Goal: Task Accomplishment & Management: Manage account settings

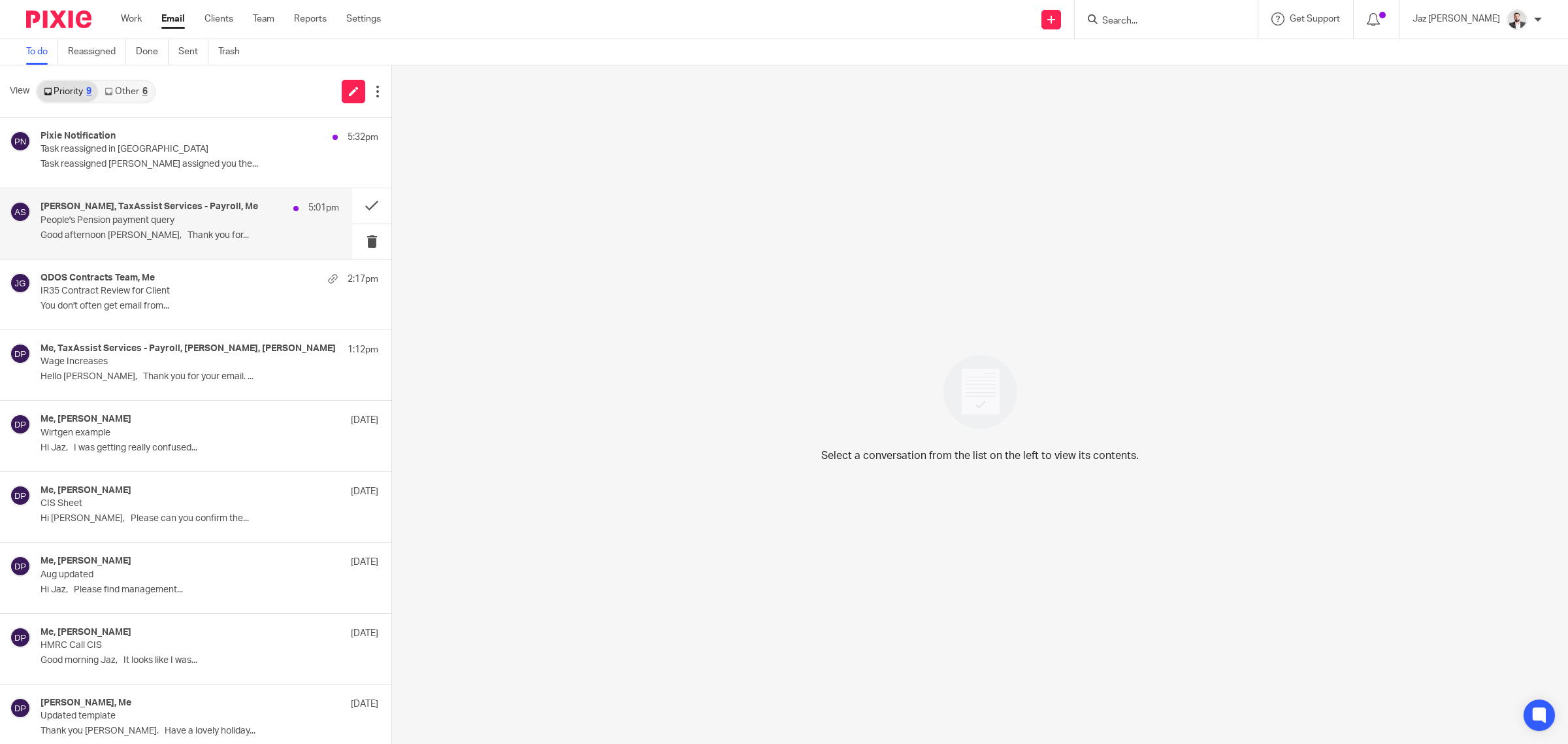
click at [200, 224] on p "People's Pension payment query" at bounding box center [160, 220] width 239 height 11
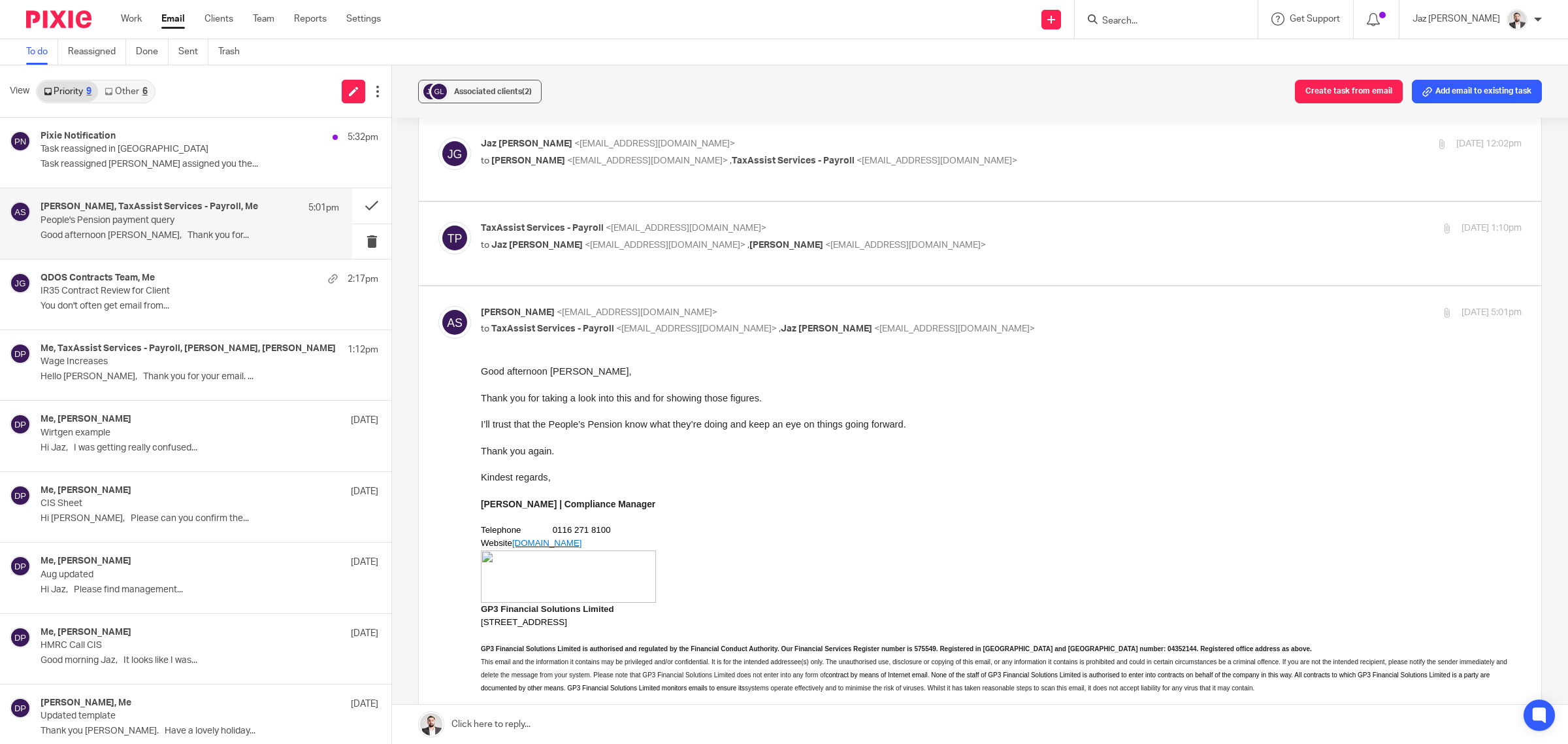
scroll to position [164, 0]
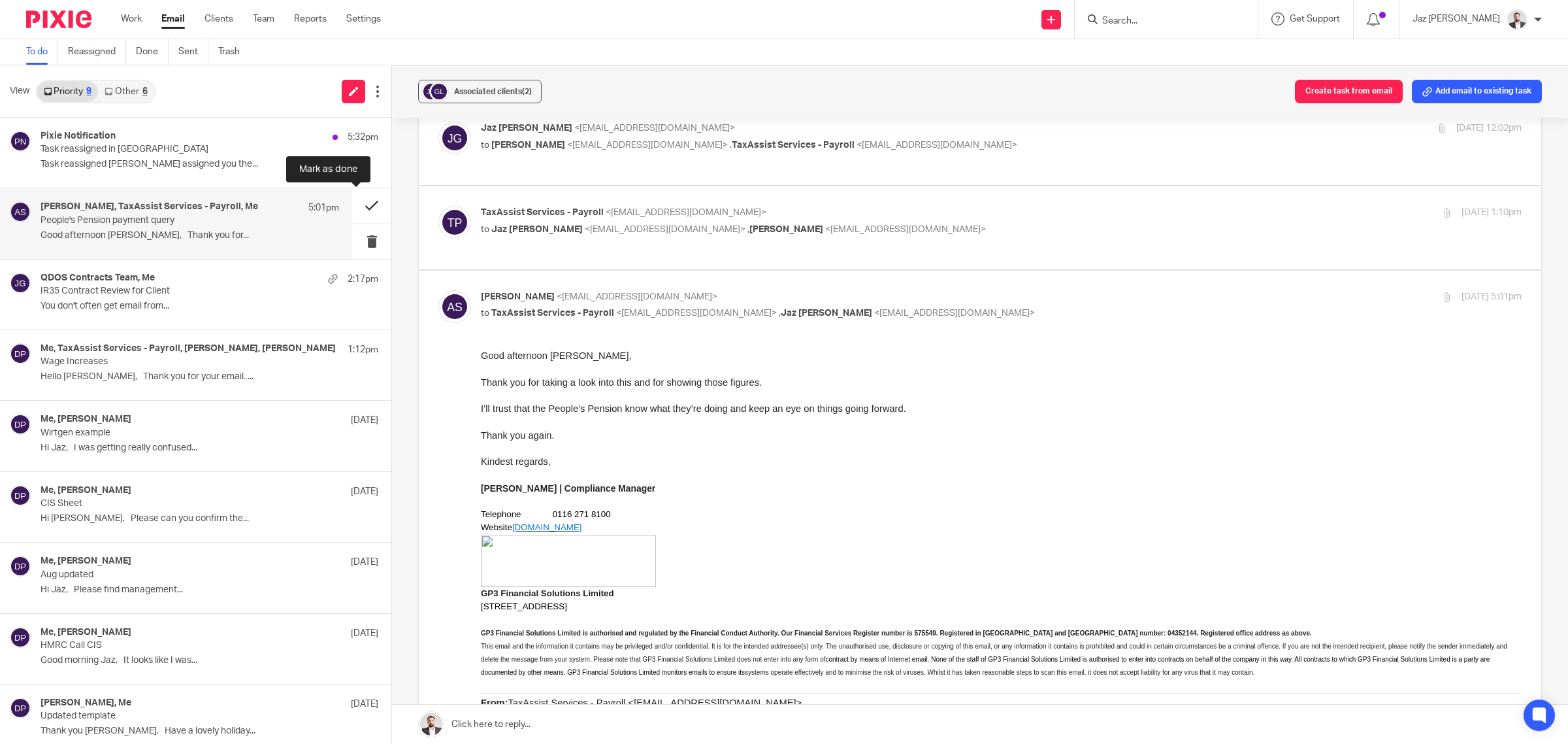
click at [367, 197] on button at bounding box center [372, 205] width 39 height 34
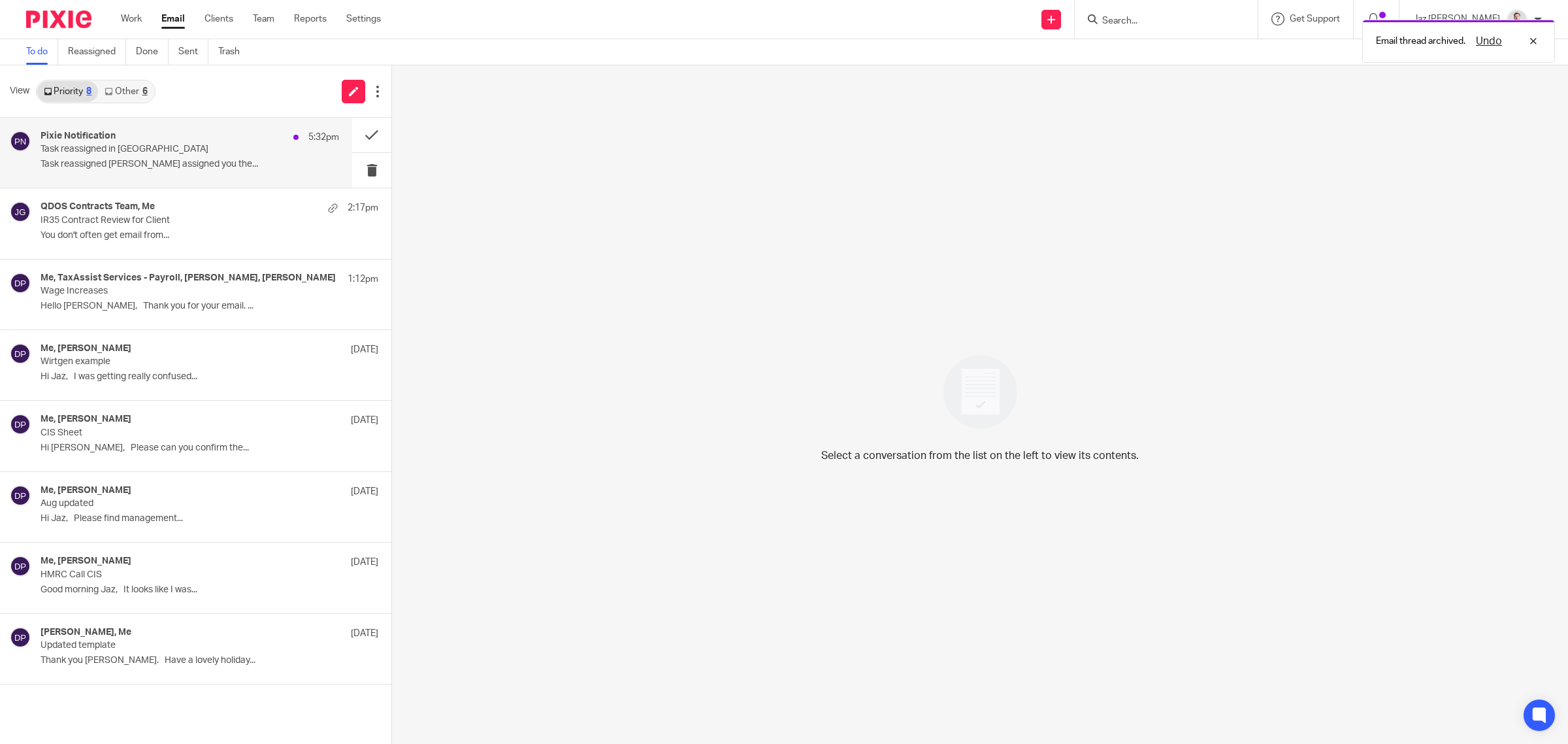
click at [177, 156] on div "Pixie Notification 5:32pm Task reassigned in Pixie Task reassigned Raj Kaur ass…" at bounding box center [190, 152] width 299 height 44
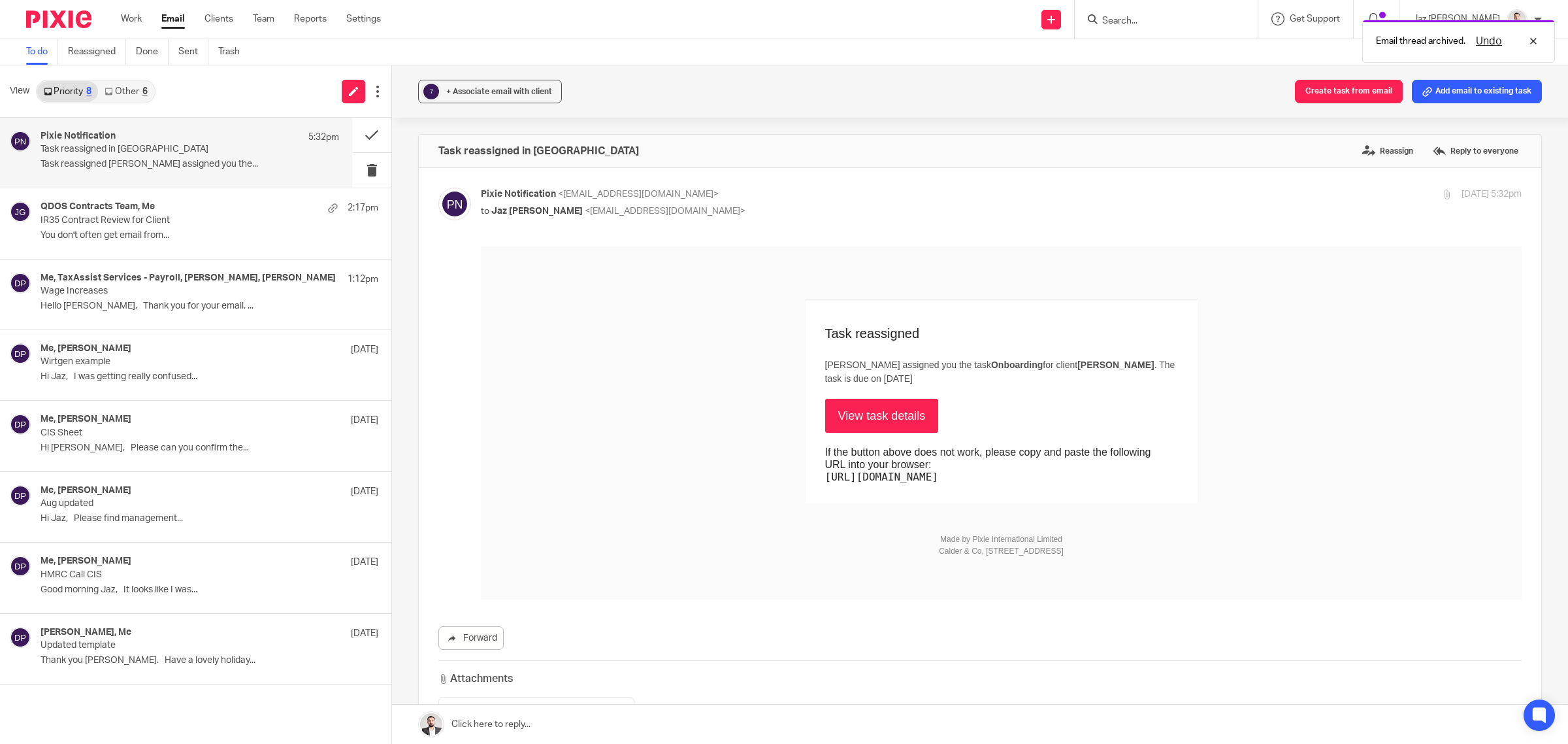
scroll to position [0, 0]
click at [377, 126] on button at bounding box center [372, 135] width 39 height 34
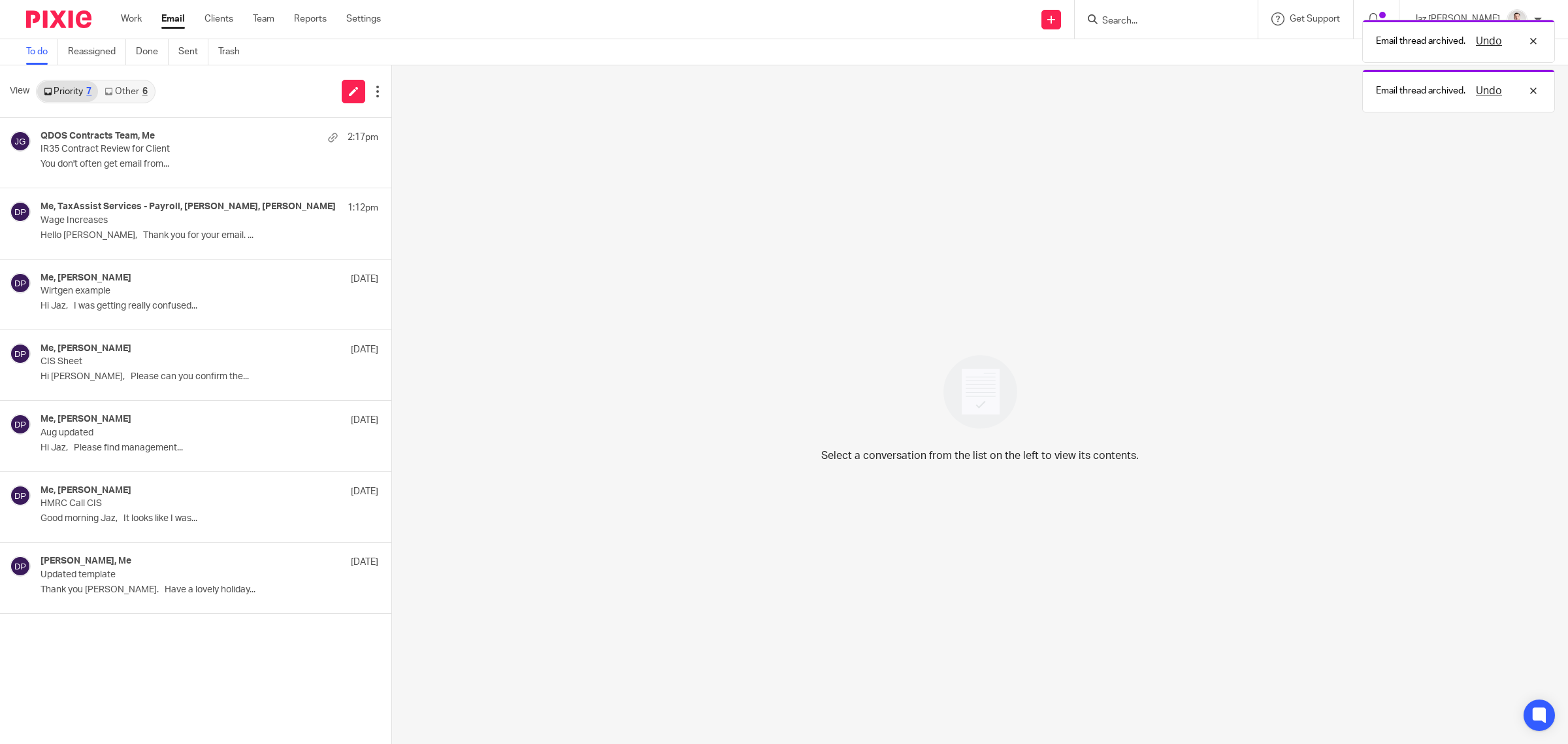
click at [139, 89] on link "Other 6" at bounding box center [126, 91] width 55 height 21
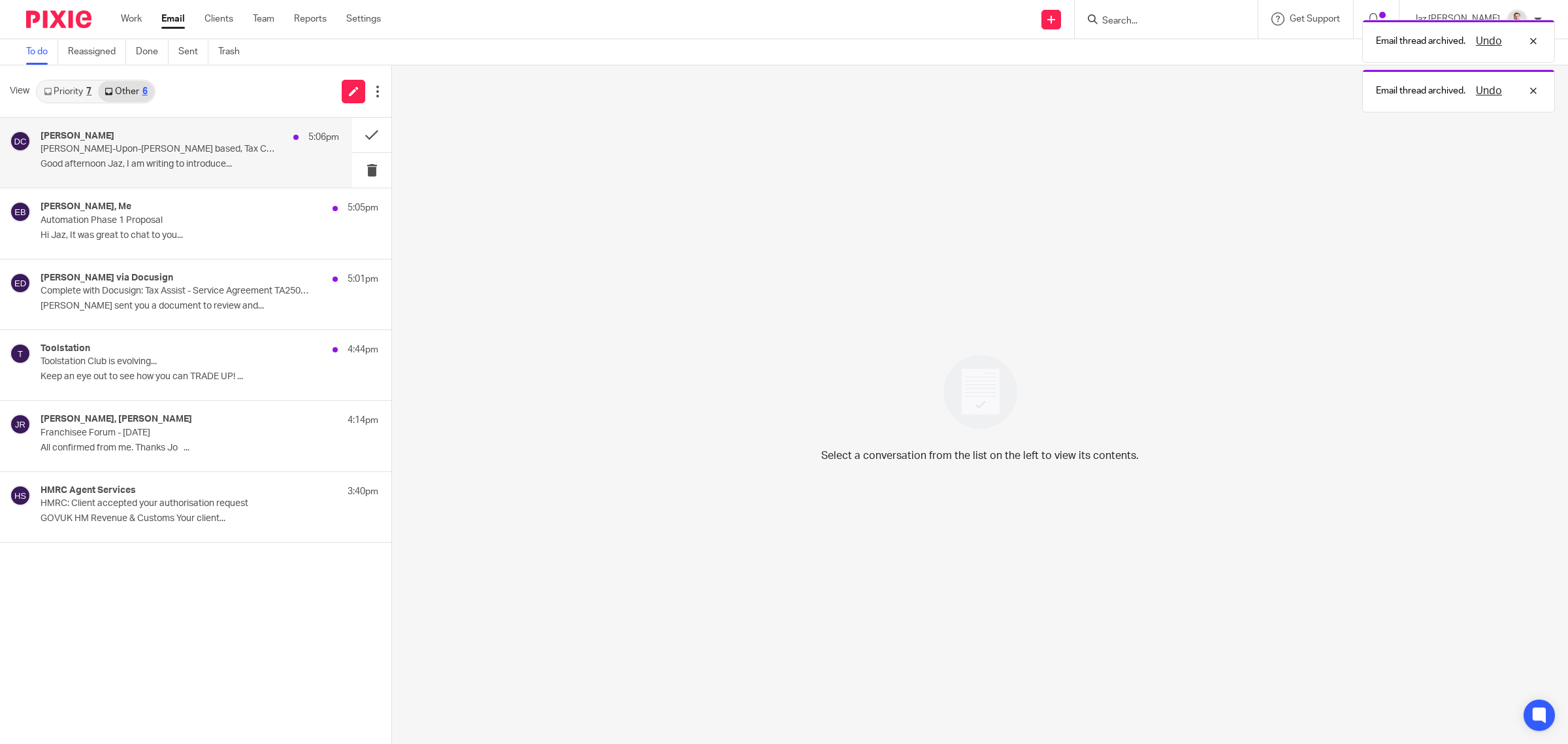
click at [174, 157] on div "Daniel Copping 5:06pm Burton-Upon-Trent based, Tax Consultant with 2+ Years' Pr…" at bounding box center [190, 152] width 299 height 44
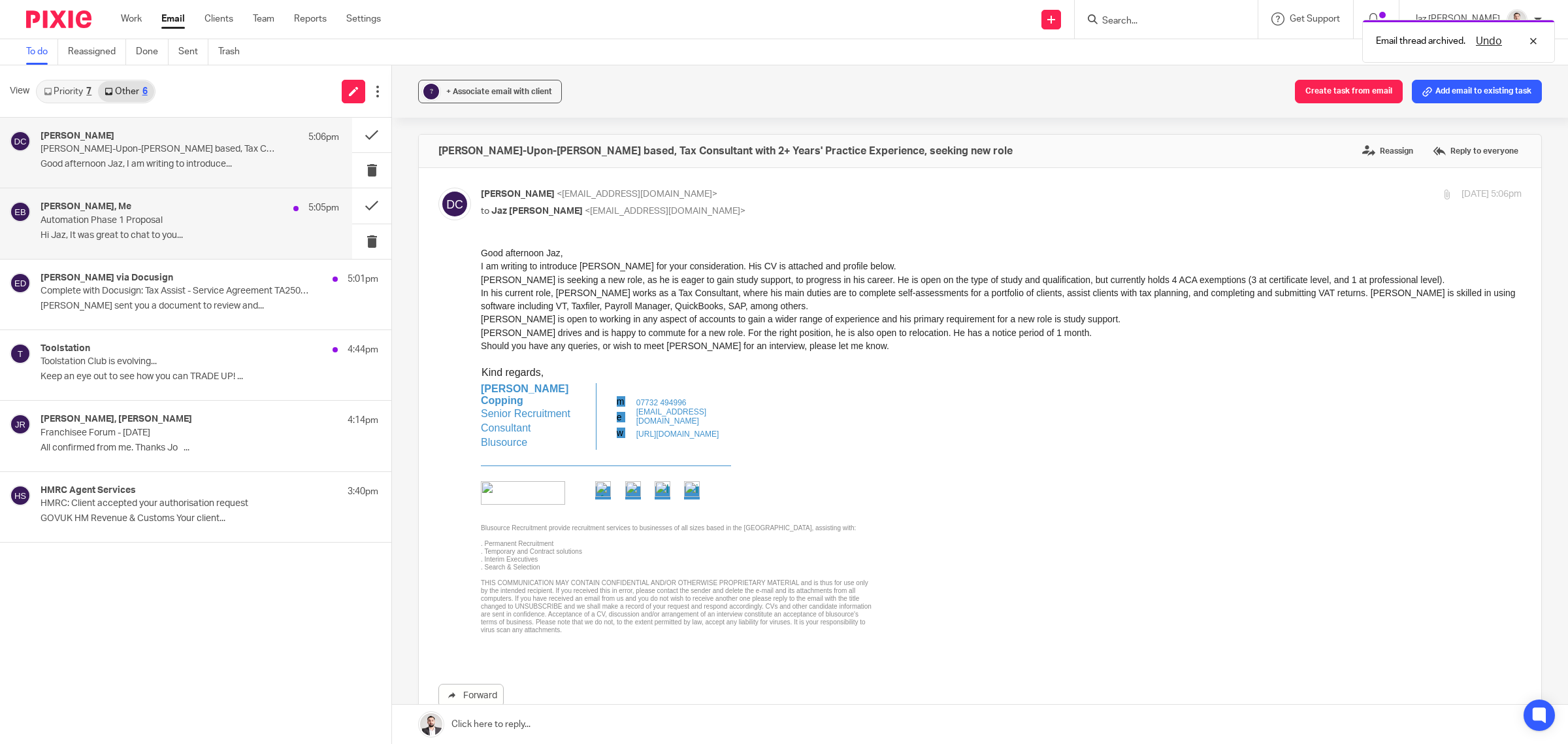
click at [166, 211] on div "Ed Brown, Me 5:05pm" at bounding box center [190, 208] width 299 height 13
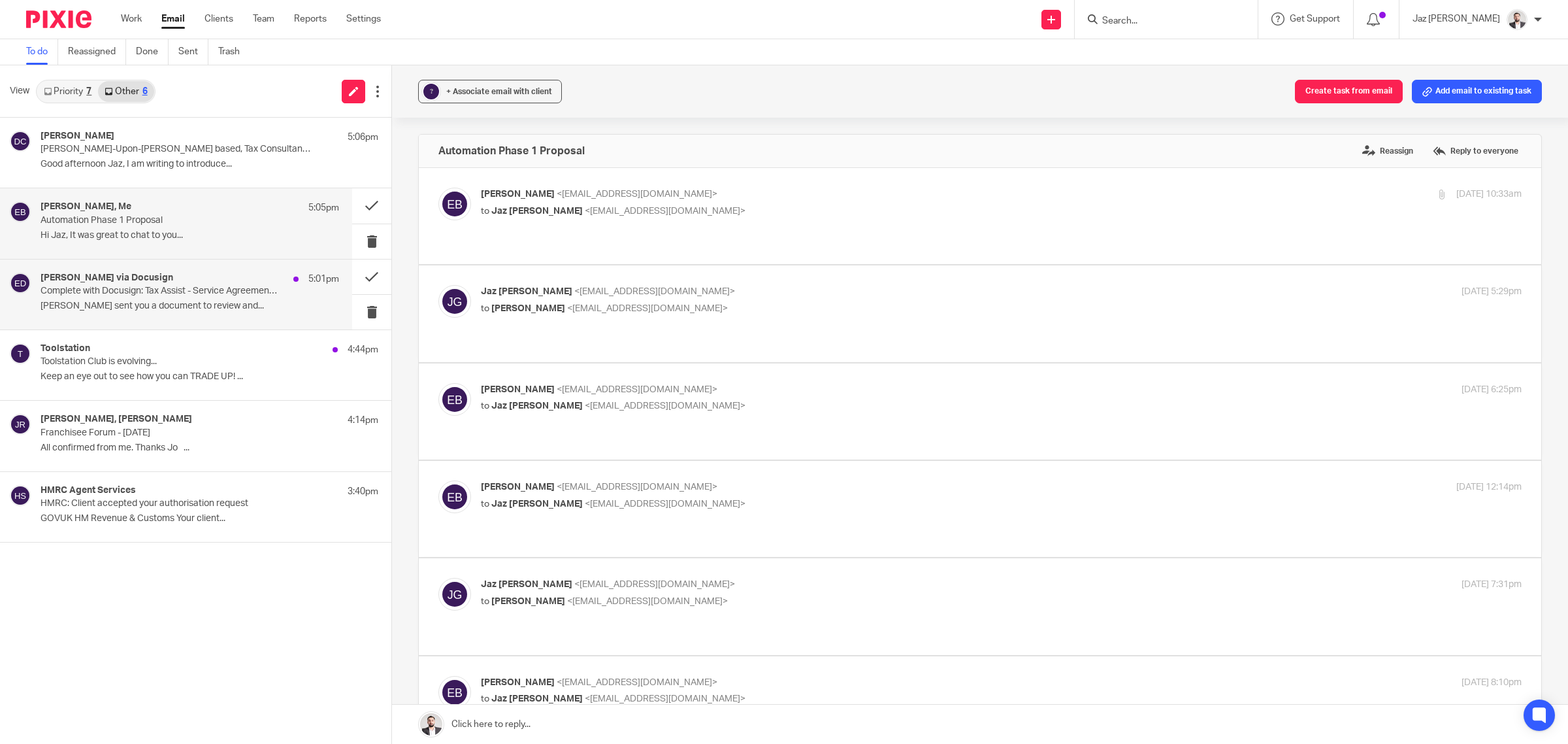
click at [183, 300] on div "Ed Brown via Docusign 5:01pm Complete with Docusign: Tax Assist - Service Agree…" at bounding box center [190, 294] width 299 height 44
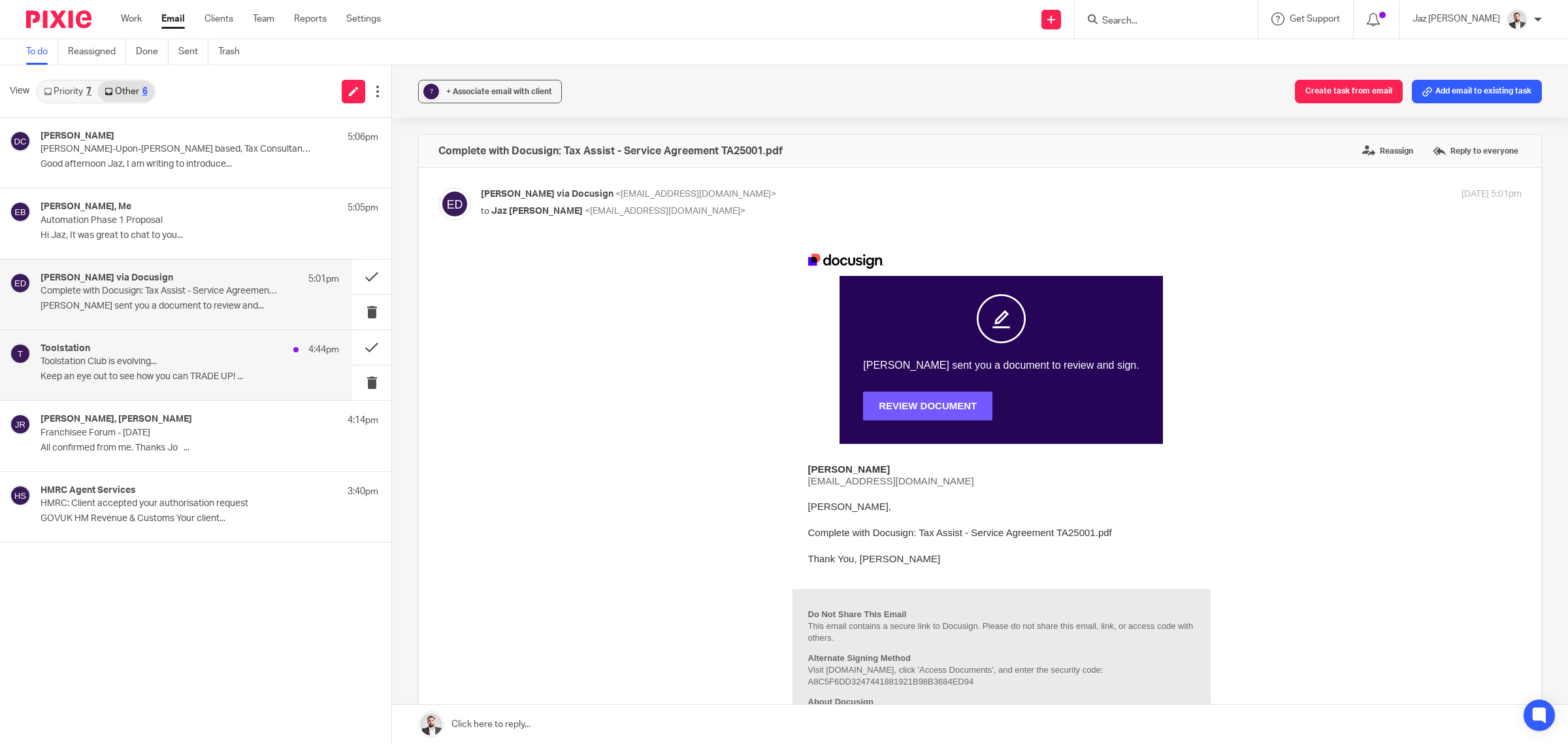
click at [183, 364] on p "Toolstation Club is evolving..." at bounding box center [160, 362] width 239 height 11
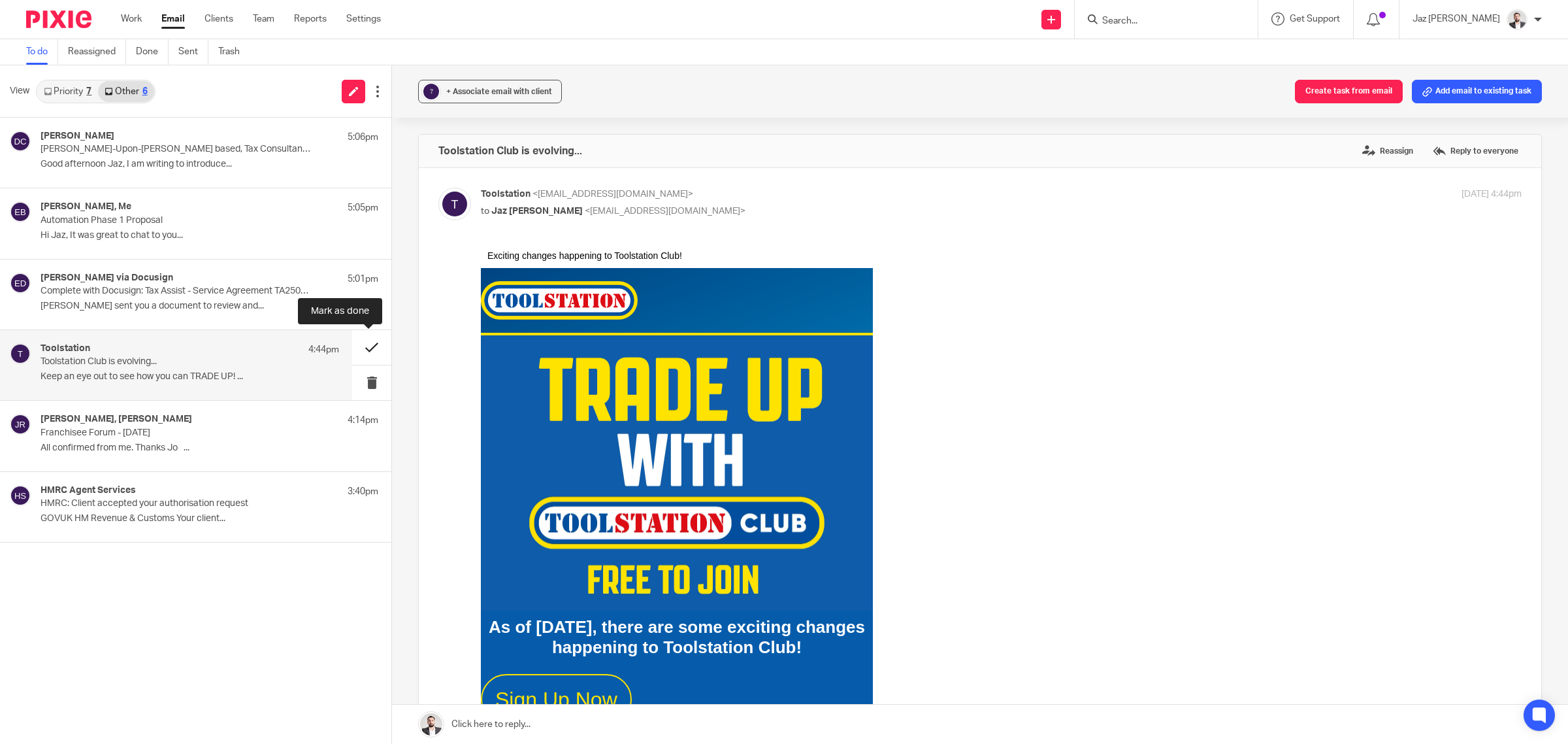
click at [371, 347] on button at bounding box center [372, 347] width 39 height 34
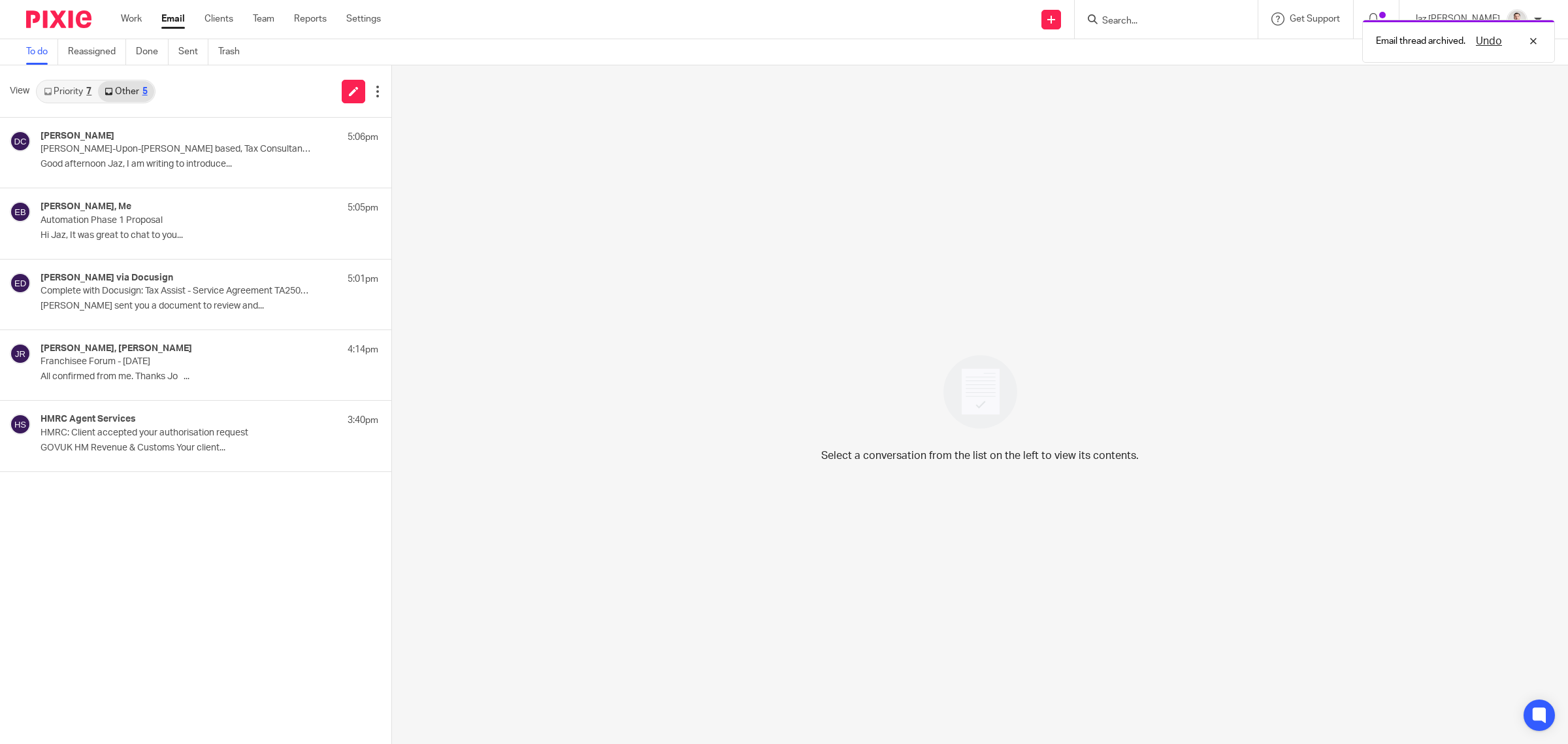
click at [76, 91] on link "Priority 7" at bounding box center [67, 91] width 61 height 21
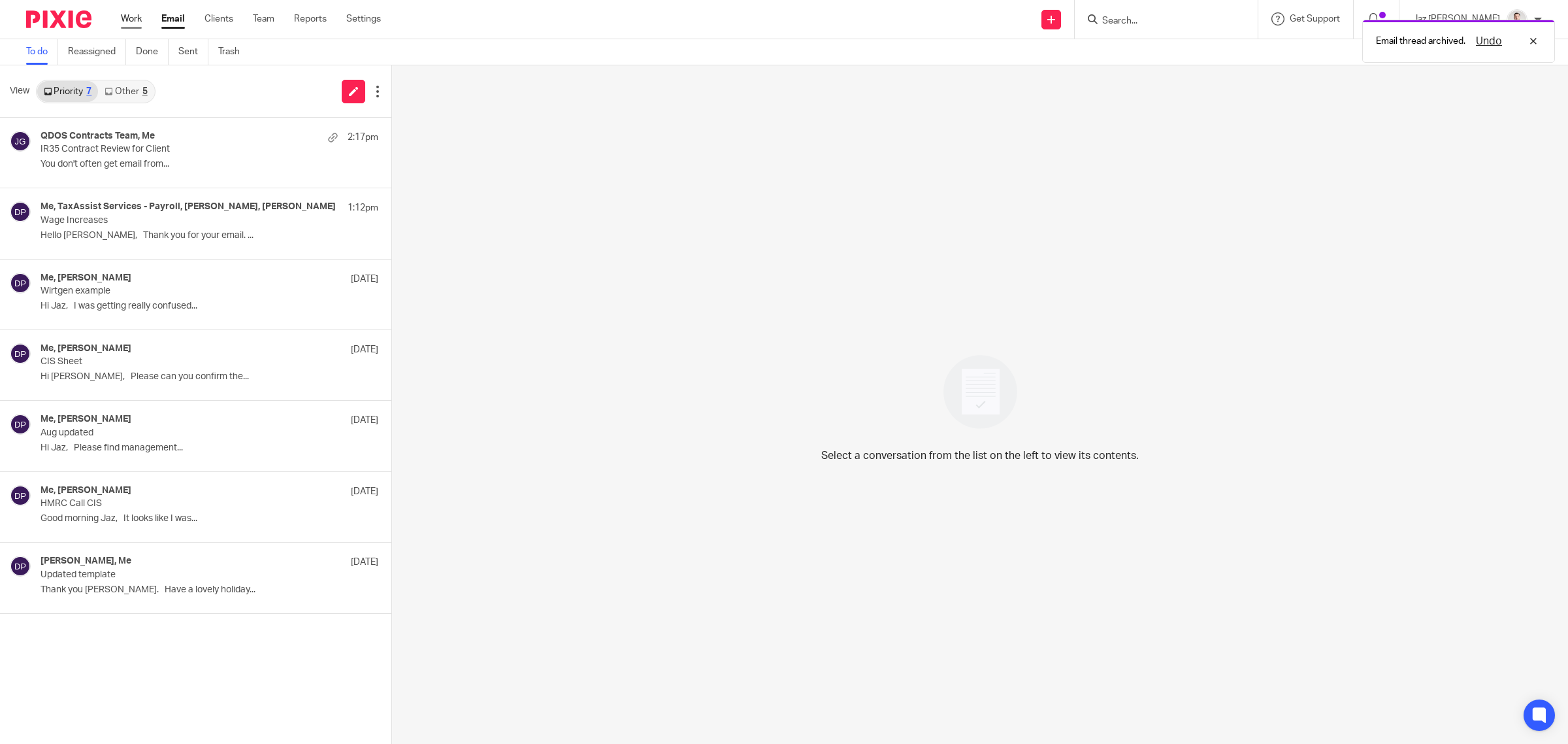
click at [132, 14] on link "Work" at bounding box center [131, 19] width 21 height 13
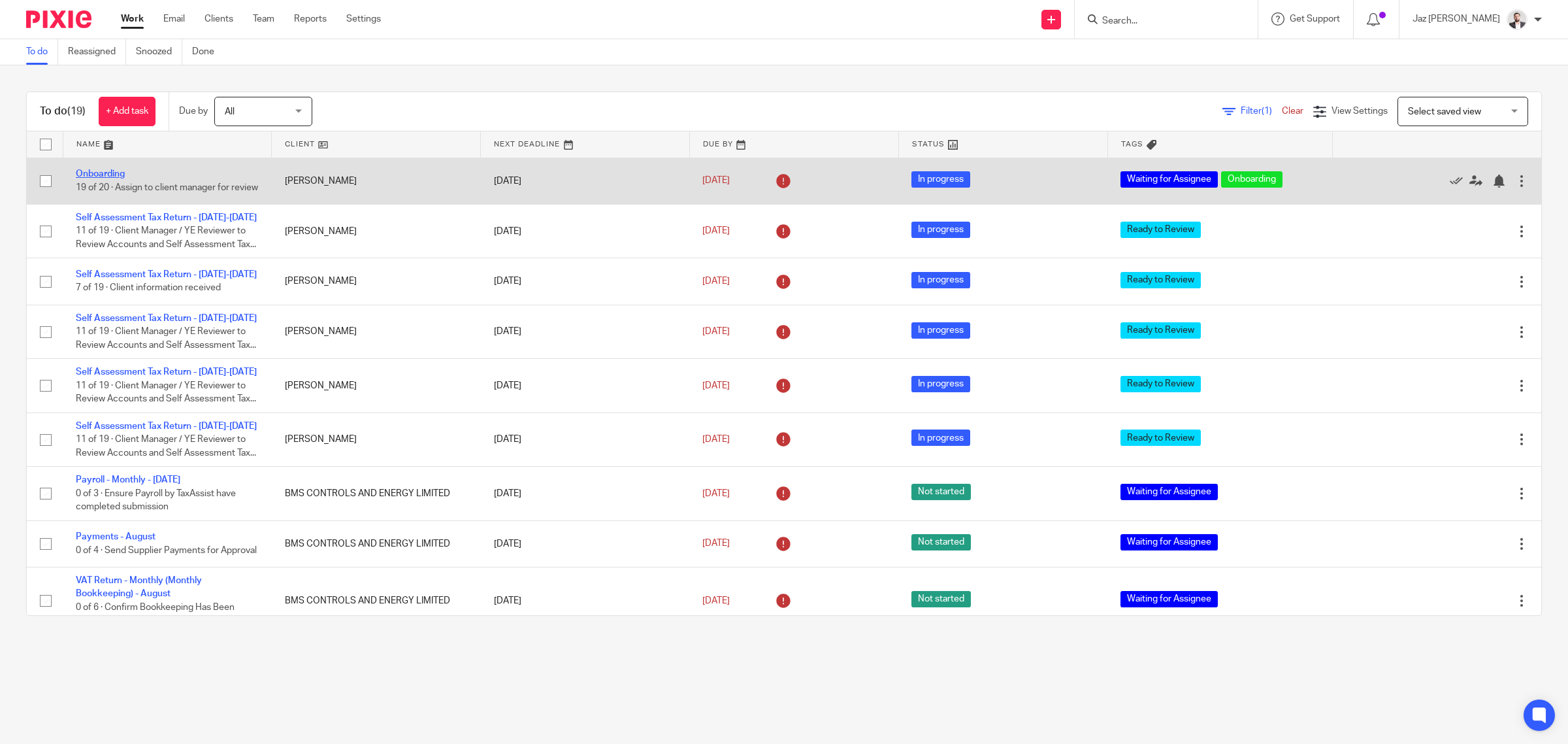
click at [95, 169] on link "Onboarding" at bounding box center [100, 173] width 49 height 9
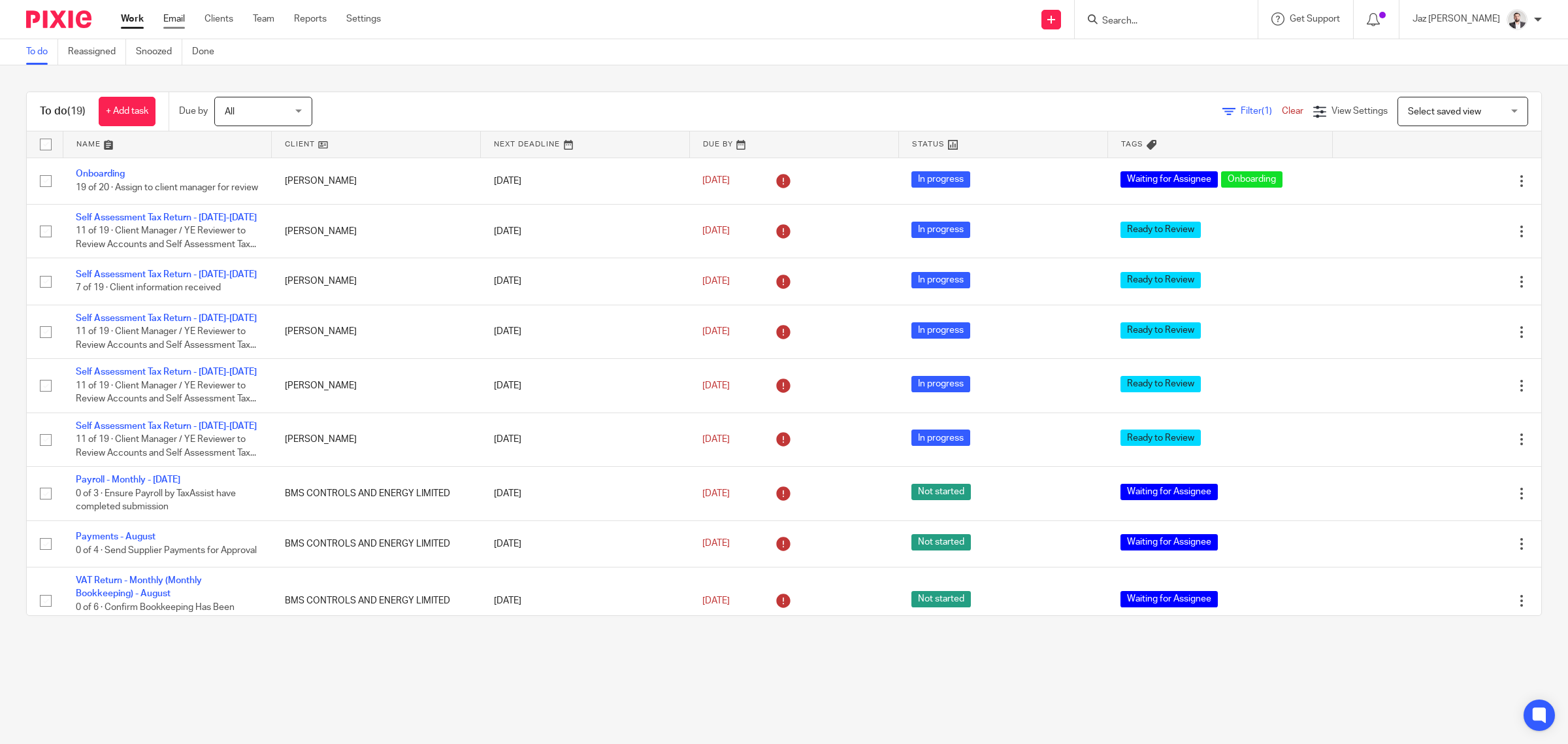
click at [177, 24] on link "Email" at bounding box center [174, 19] width 22 height 13
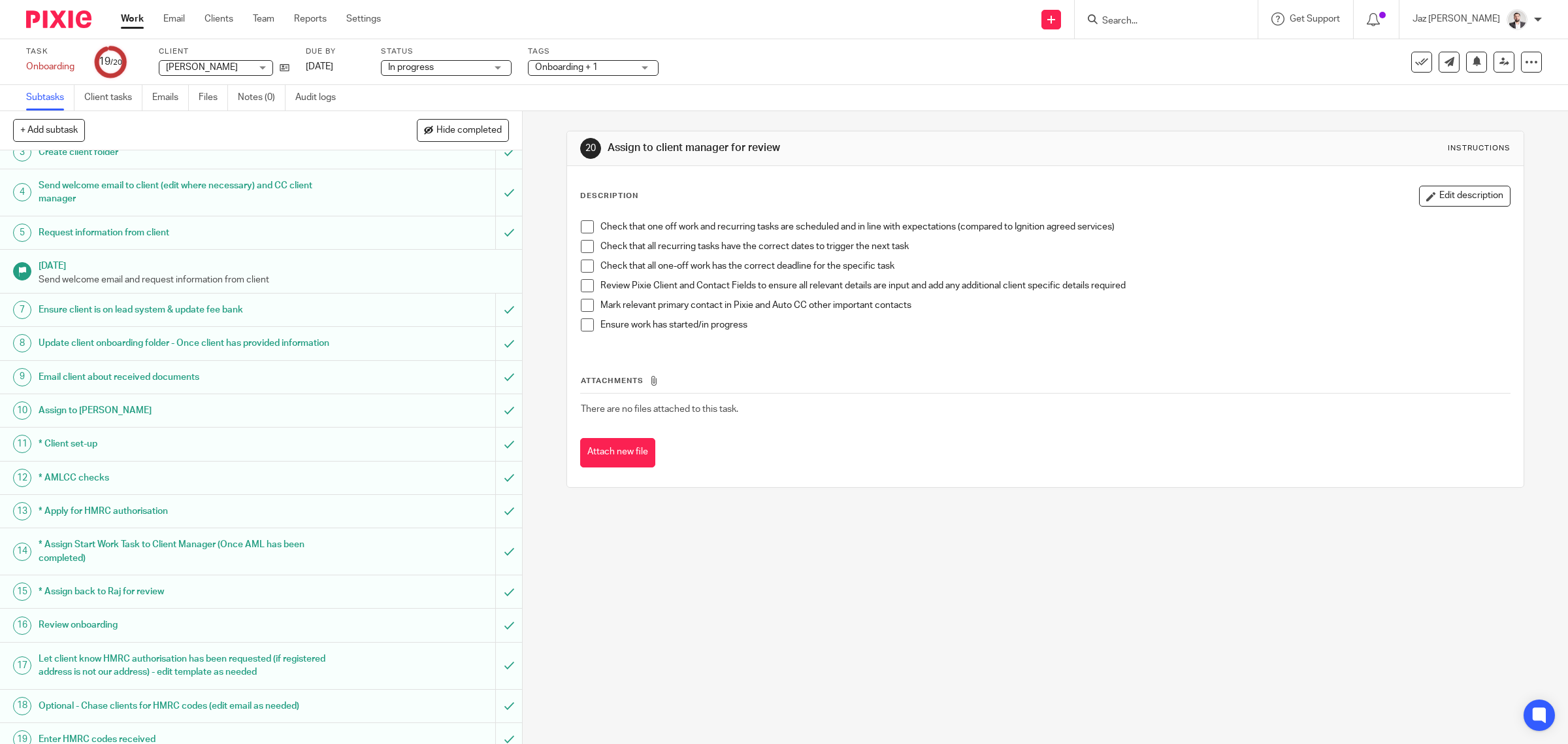
scroll to position [144, 0]
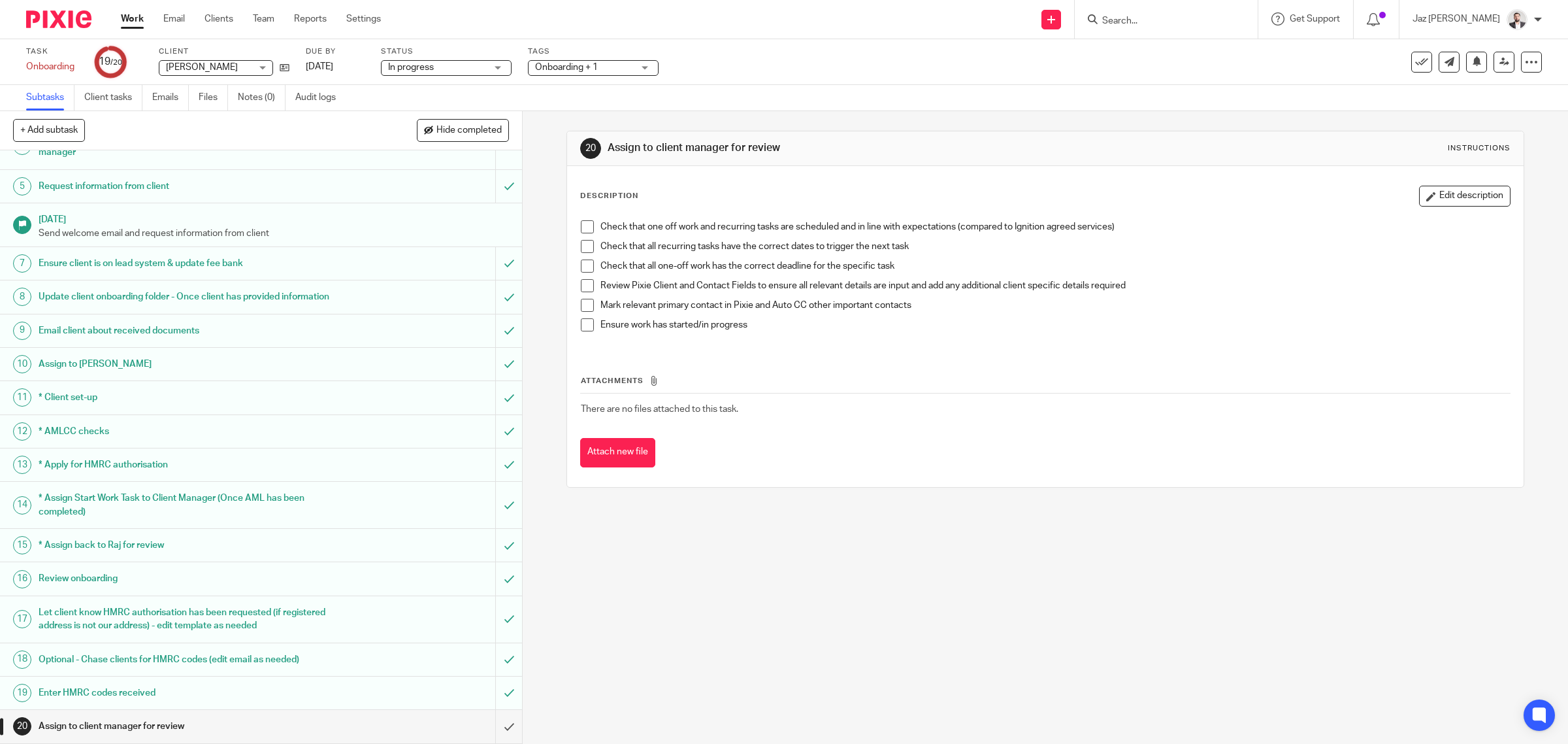
click at [581, 226] on span at bounding box center [587, 227] width 13 height 13
click at [575, 251] on div "Check that one off work and recurring tasks are scheduled and in line with expe…" at bounding box center [1046, 281] width 943 height 134
drag, startPoint x: 579, startPoint y: 246, endPoint x: 579, endPoint y: 259, distance: 13.0
click at [581, 248] on span at bounding box center [587, 246] width 13 height 13
click at [582, 263] on span at bounding box center [587, 266] width 13 height 13
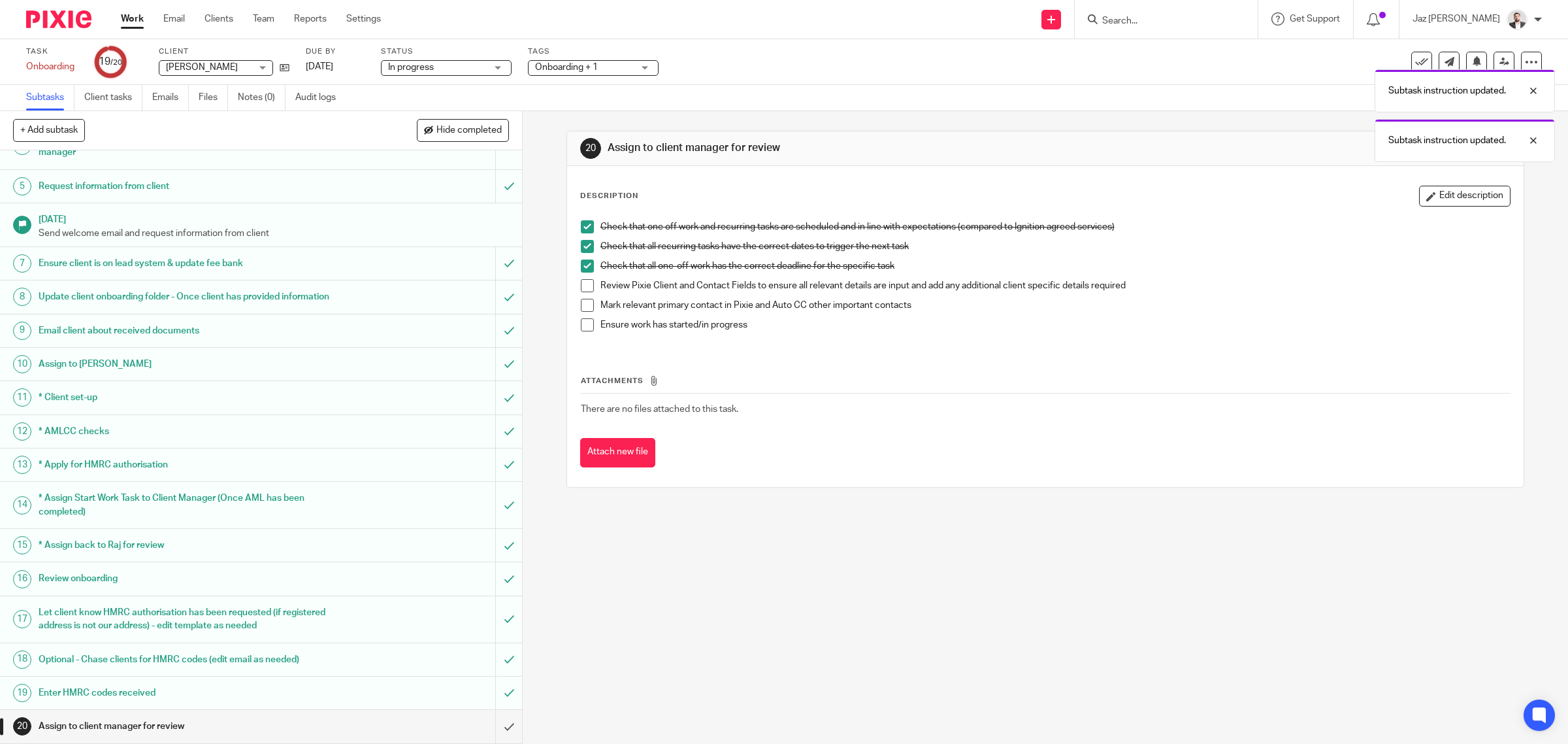
click at [582, 283] on span at bounding box center [587, 286] width 13 height 13
click at [585, 298] on li "Review Pixie Client and Contact Fields to ensure all relevant details are input…" at bounding box center [1045, 289] width 930 height 20
click at [586, 310] on span at bounding box center [587, 305] width 13 height 13
click at [586, 325] on span at bounding box center [587, 325] width 13 height 13
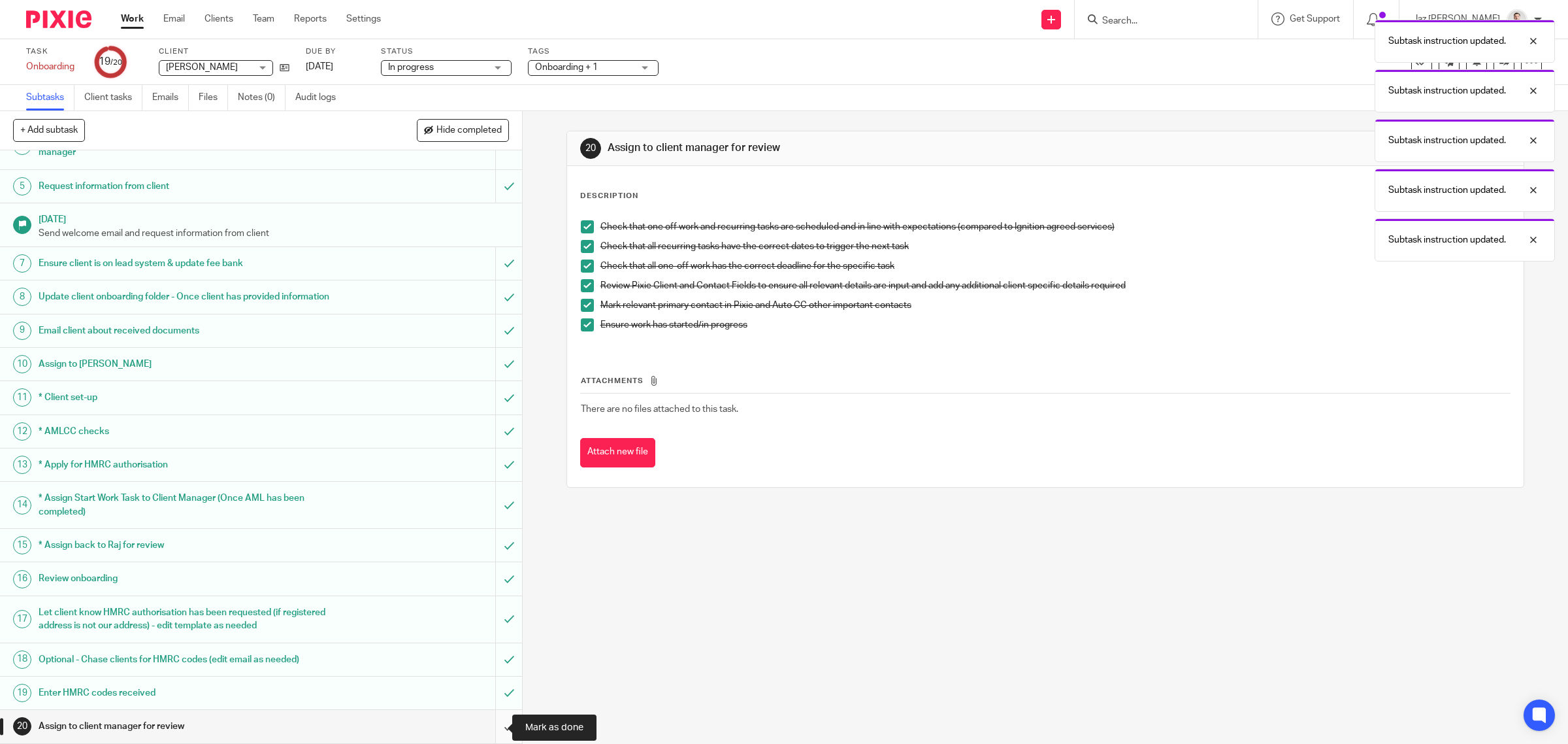
click at [493, 724] on input "submit" at bounding box center [261, 726] width 522 height 33
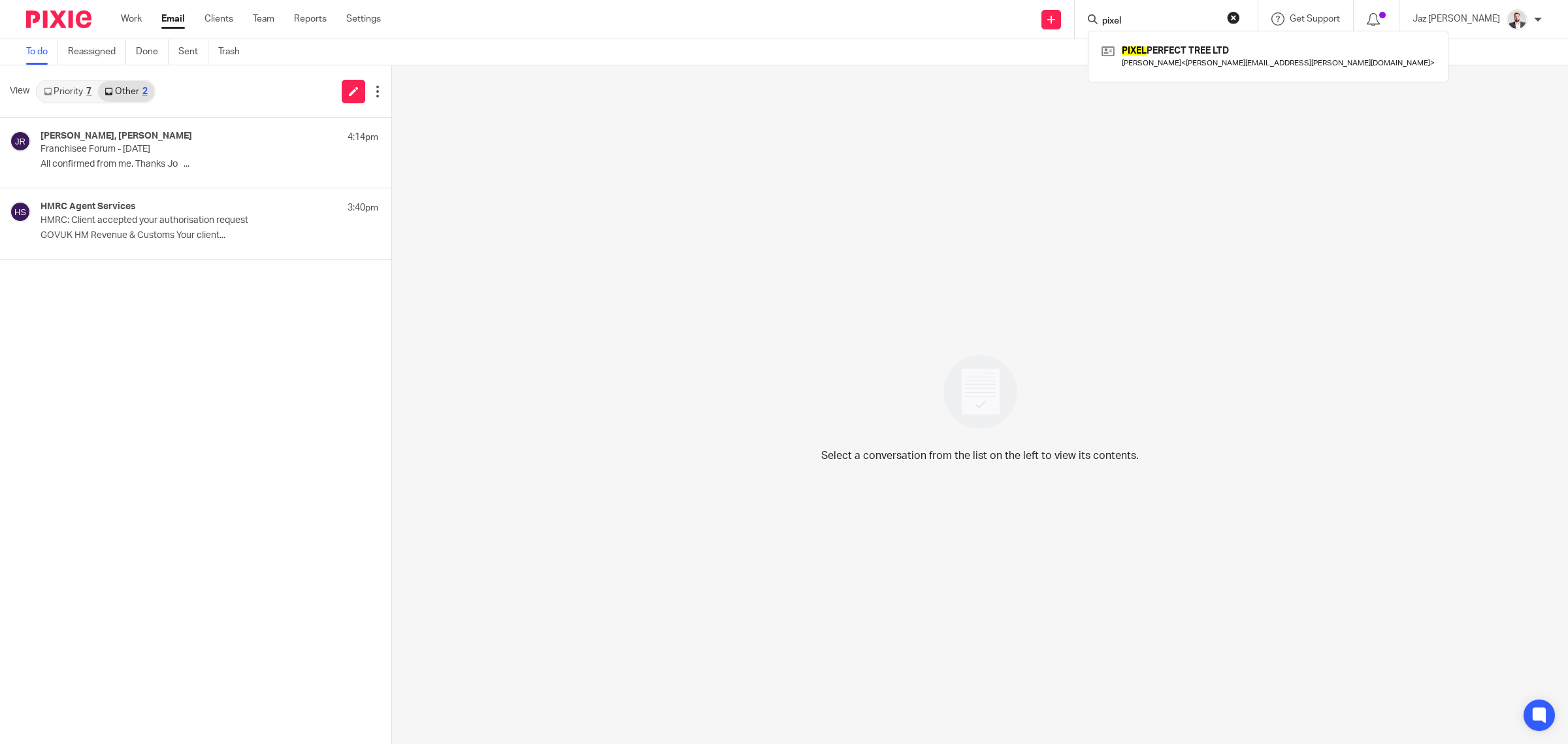
click at [1240, 14] on form "pixel" at bounding box center [1170, 19] width 139 height 16
click at [1240, 11] on button "reset" at bounding box center [1233, 18] width 13 height 13
click at [1219, 15] on input "Search" at bounding box center [1160, 21] width 118 height 12
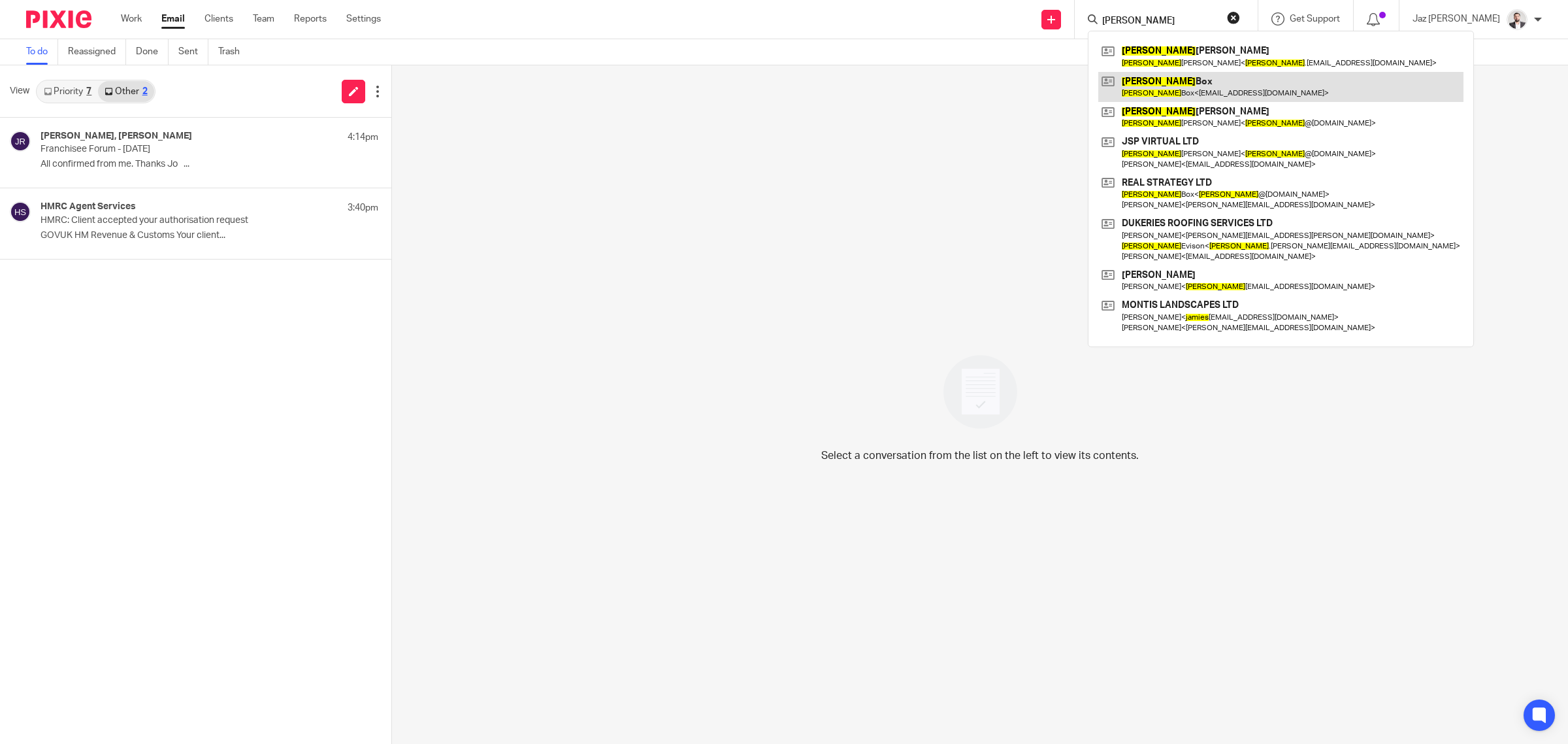
type input "james"
click at [1225, 97] on link at bounding box center [1281, 86] width 366 height 30
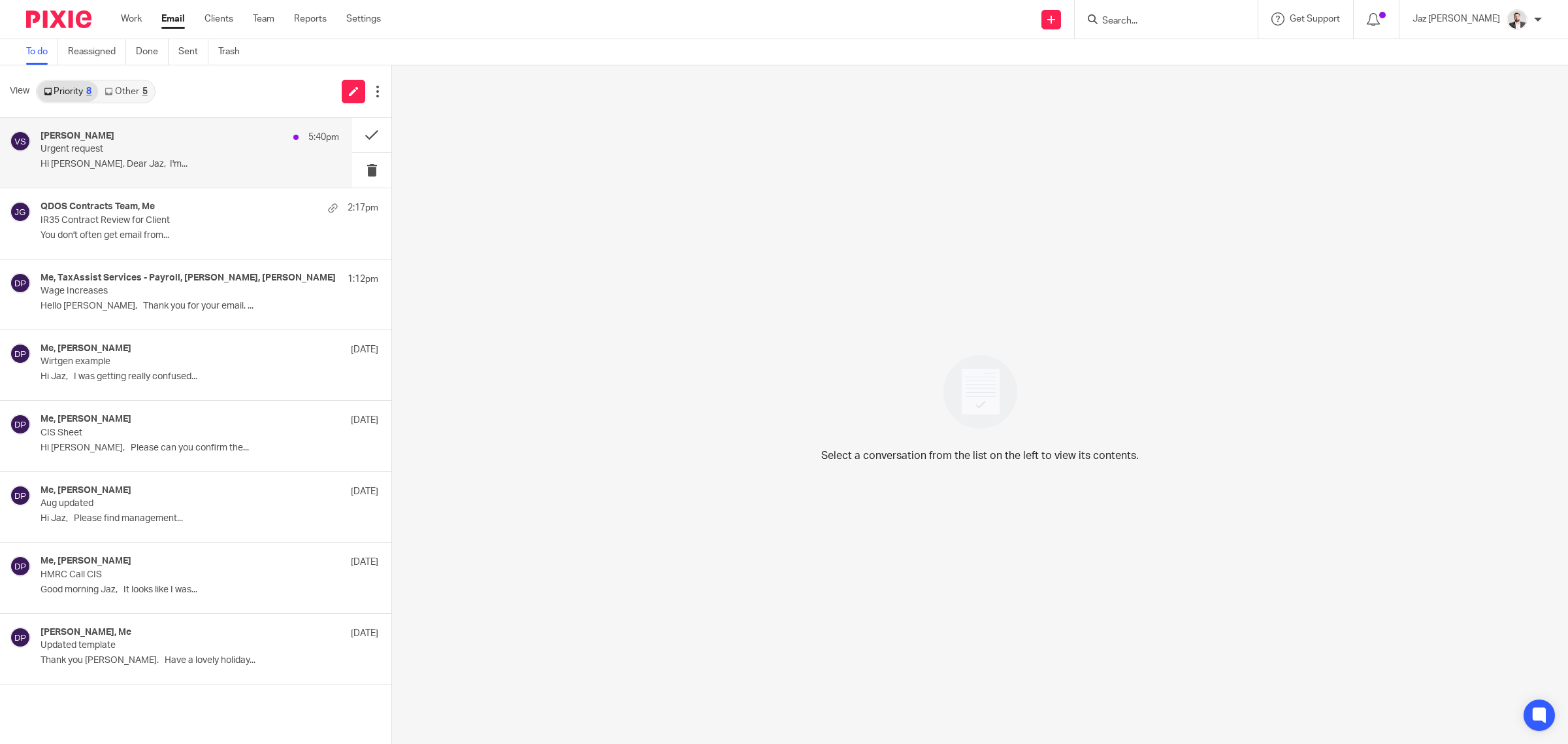
click at [161, 140] on div "[PERSON_NAME] 5:40pm" at bounding box center [190, 137] width 299 height 13
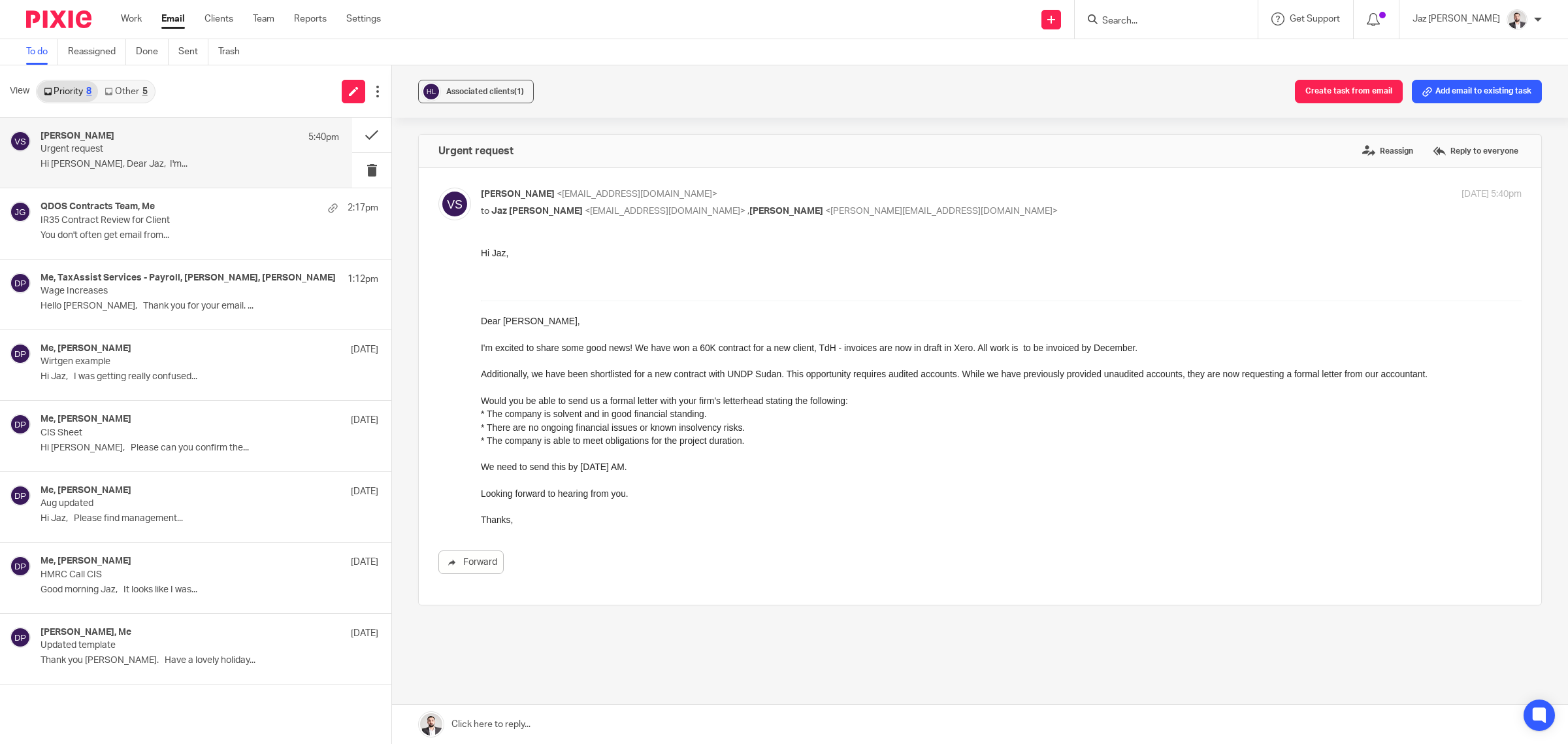
scroll to position [32, 0]
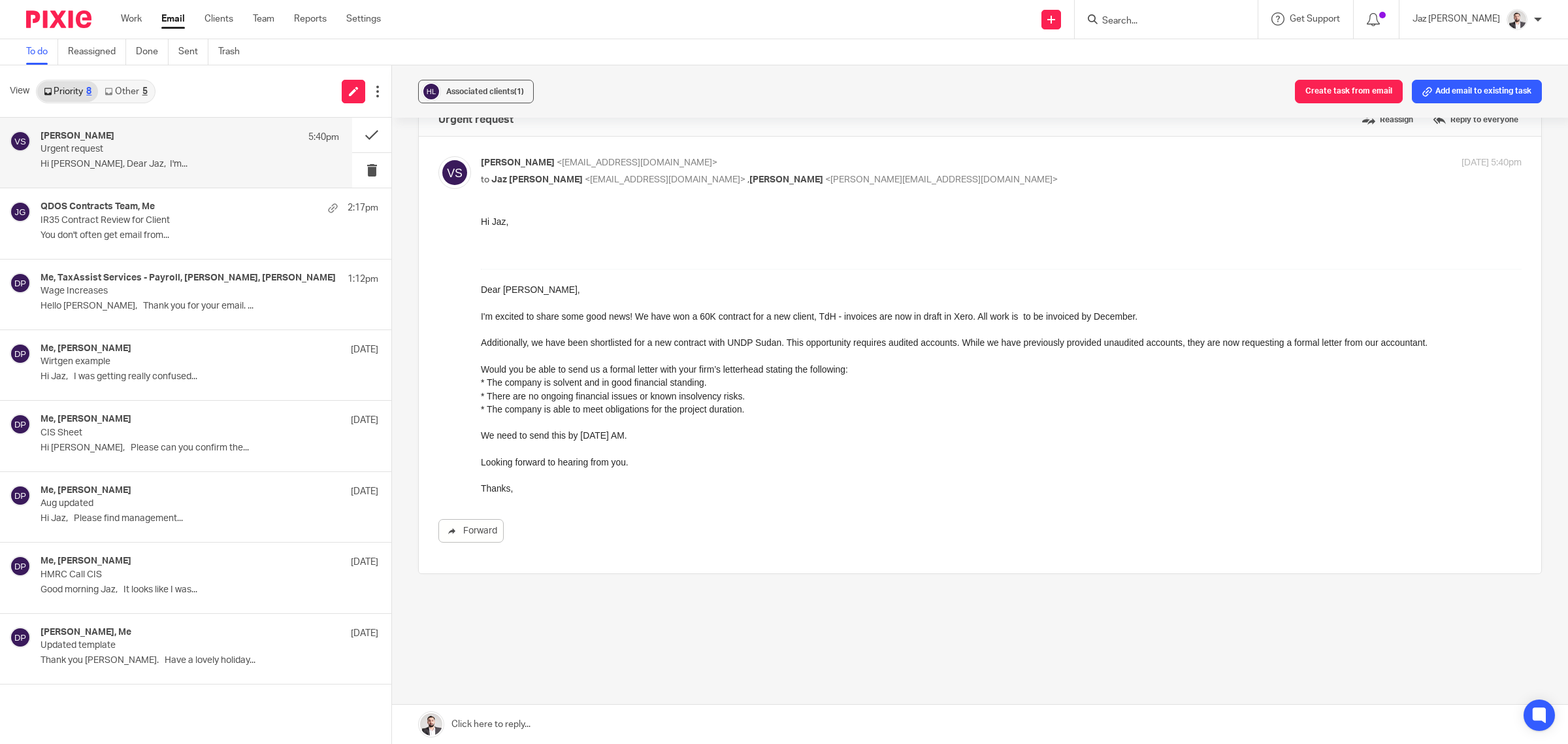
click at [579, 719] on link at bounding box center [980, 724] width 1176 height 39
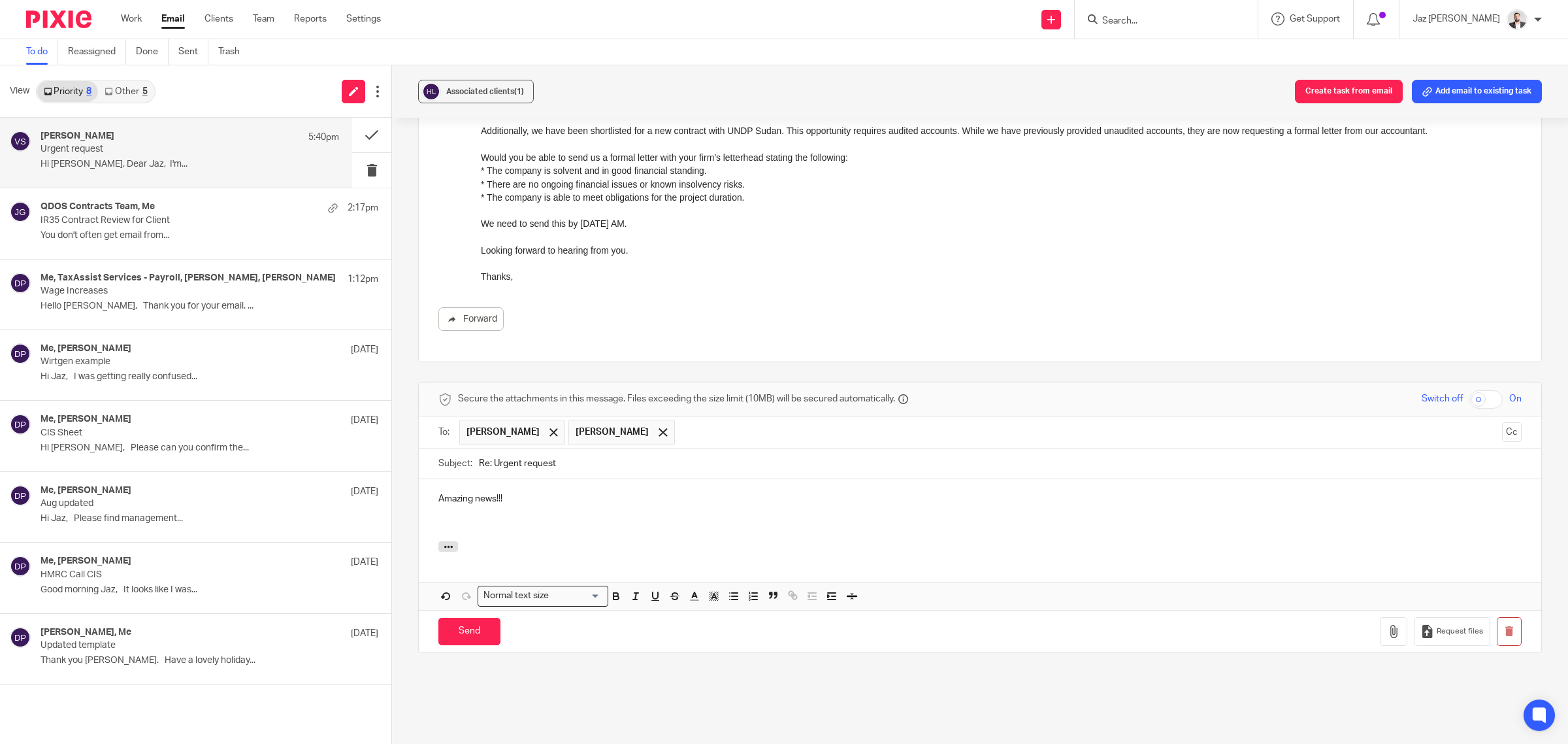
scroll to position [245, 0]
click at [469, 642] on input "Send" at bounding box center [469, 630] width 62 height 28
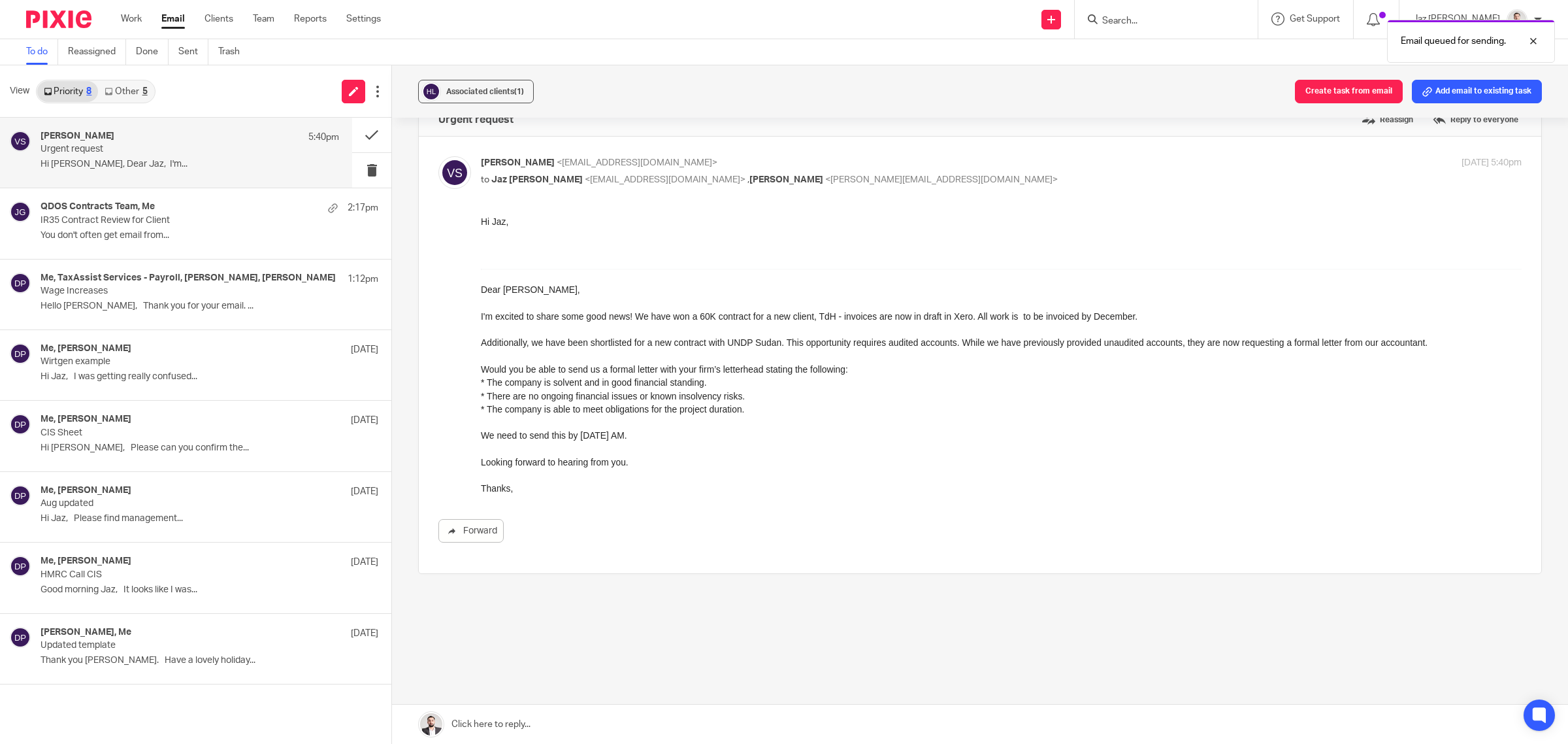
scroll to position [32, 0]
click at [97, 225] on p "IR35 Contract Review for Client" at bounding box center [160, 220] width 239 height 11
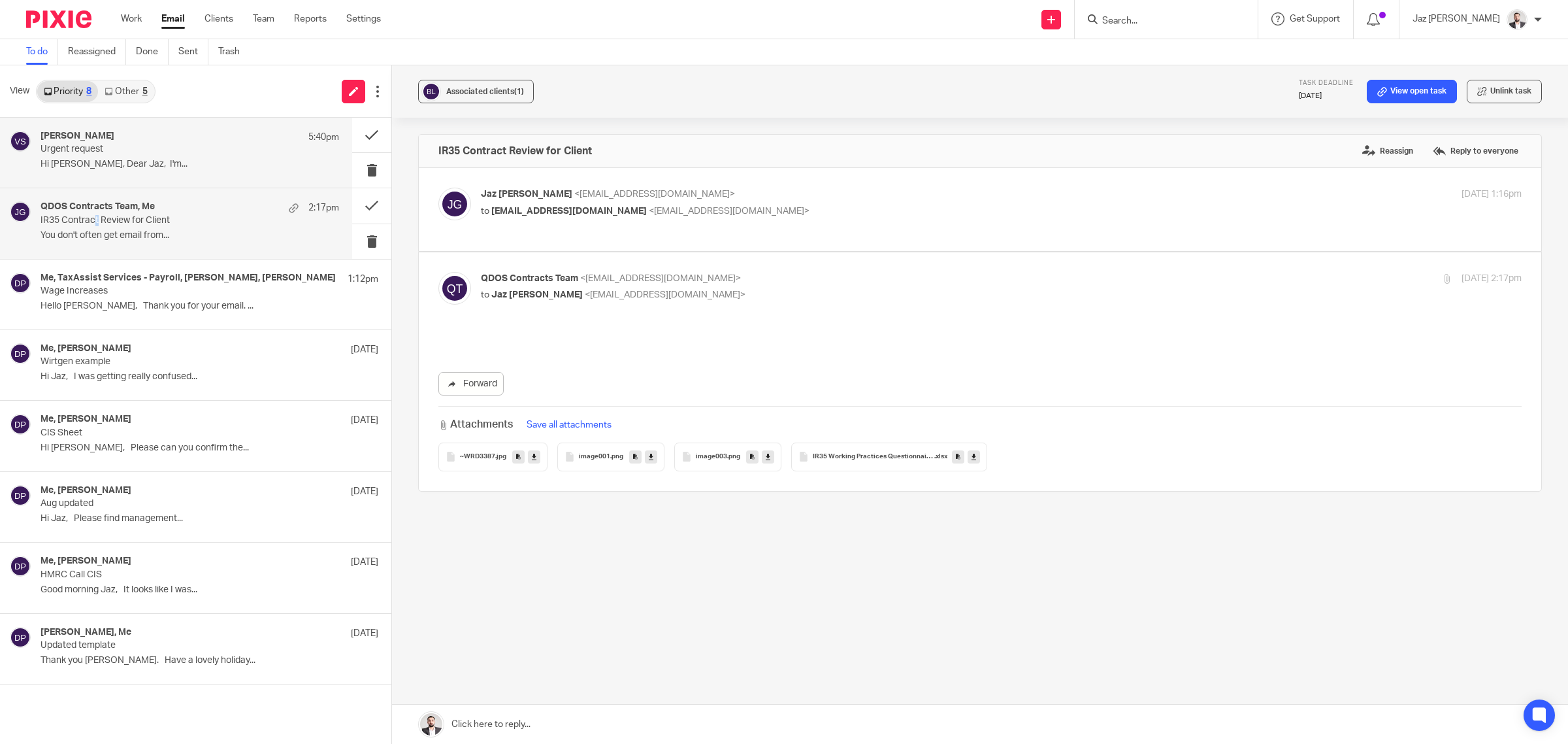
scroll to position [0, 0]
click at [103, 148] on p "Urgent request" at bounding box center [160, 150] width 239 height 11
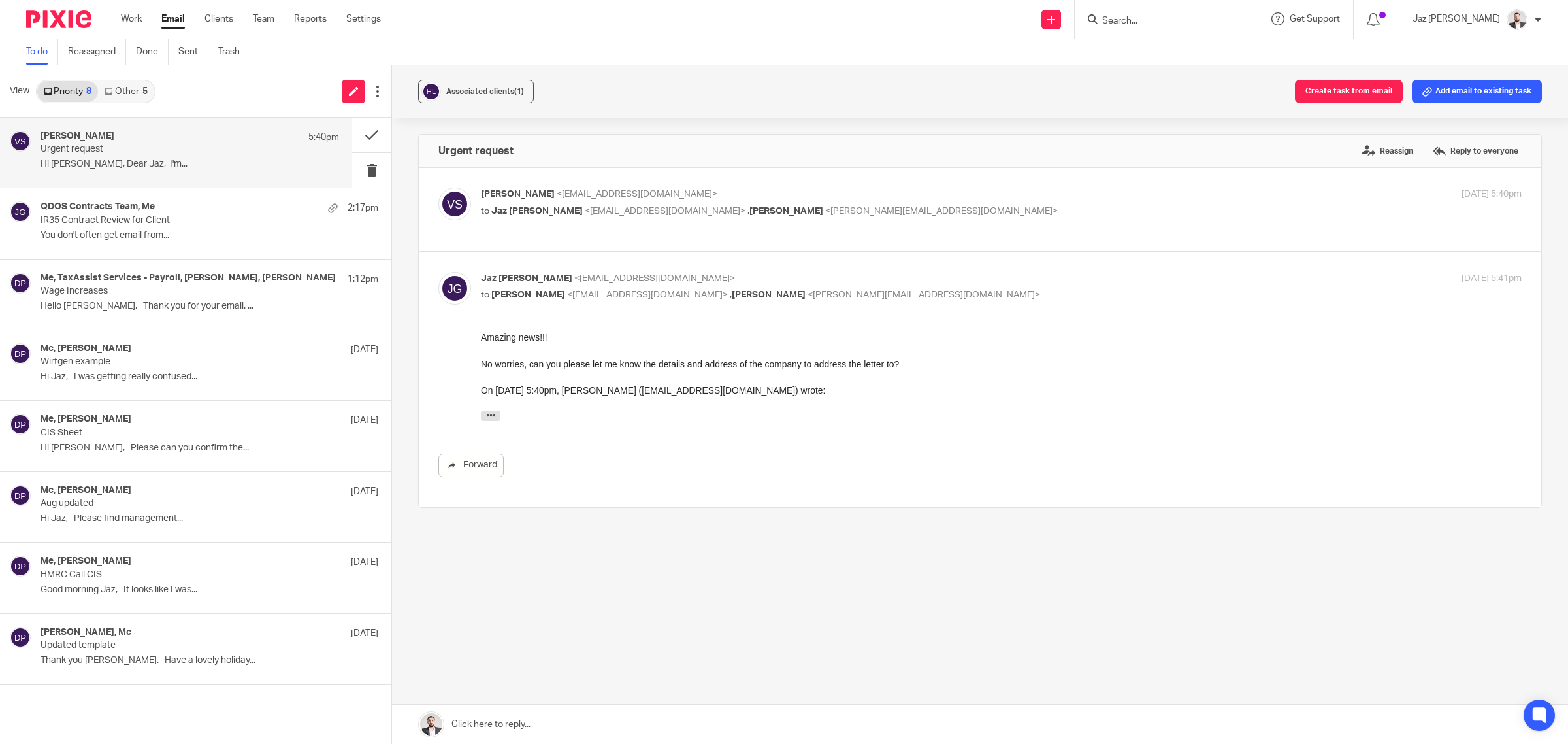
click at [920, 214] on p "to Jaz Grewal <jazgrewal@taxassist.co.uk> , Laura Scanlon <laura@hereiamstudio.…" at bounding box center [827, 212] width 694 height 14
checkbox input "true"
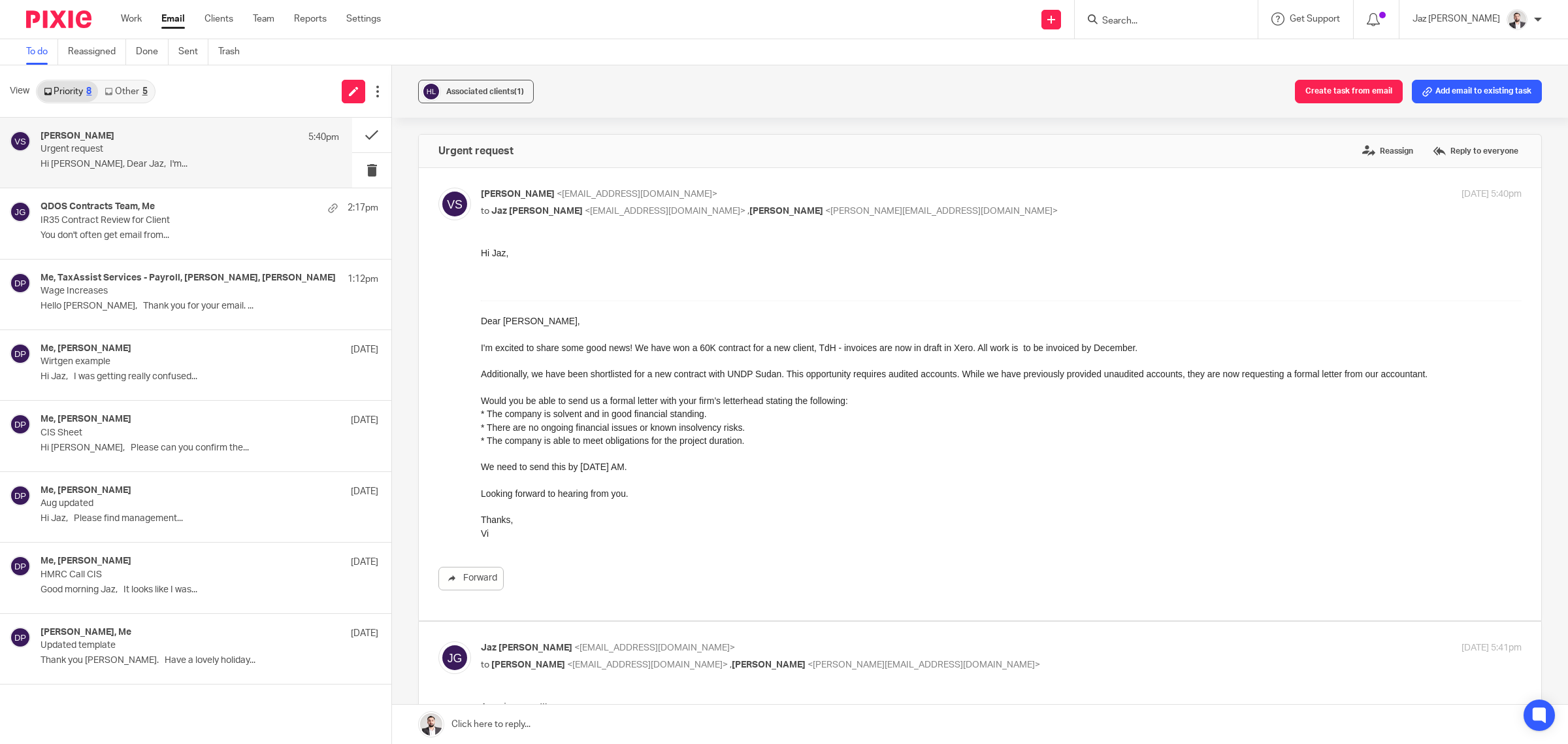
click at [134, 93] on link "Other 5" at bounding box center [126, 91] width 55 height 21
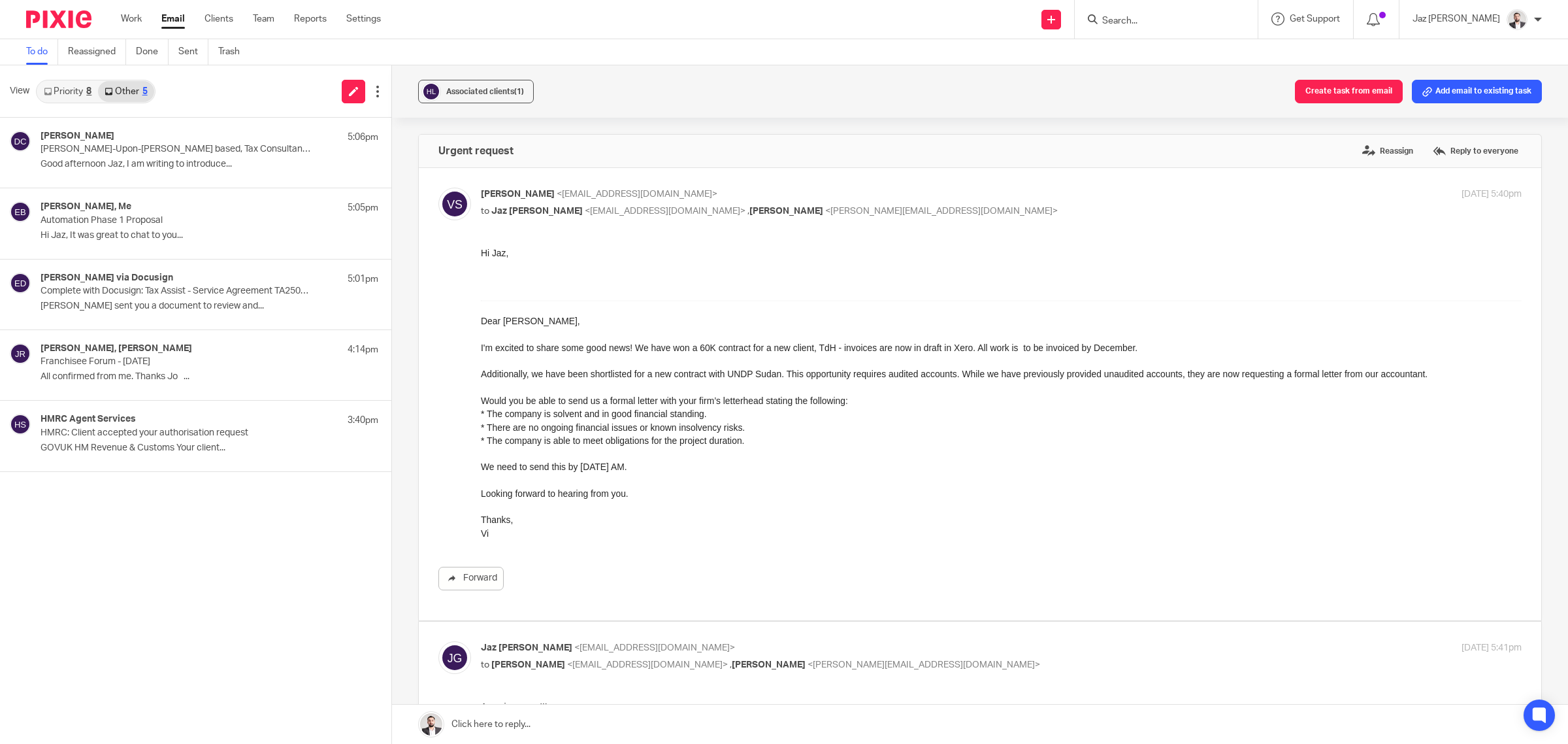
click at [76, 88] on link "Priority 8" at bounding box center [67, 91] width 61 height 21
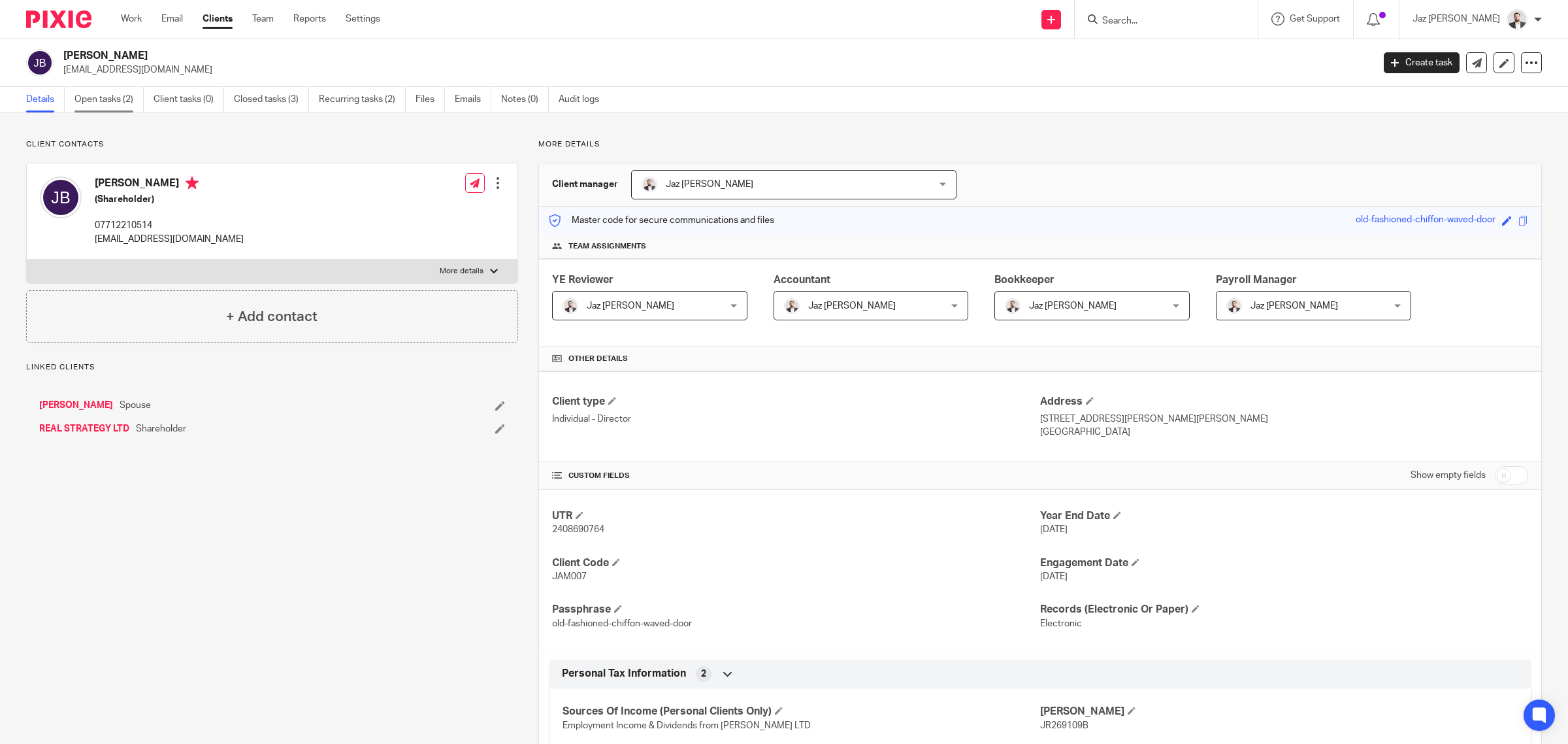
click at [96, 102] on link "Open tasks (2)" at bounding box center [109, 100] width 69 height 25
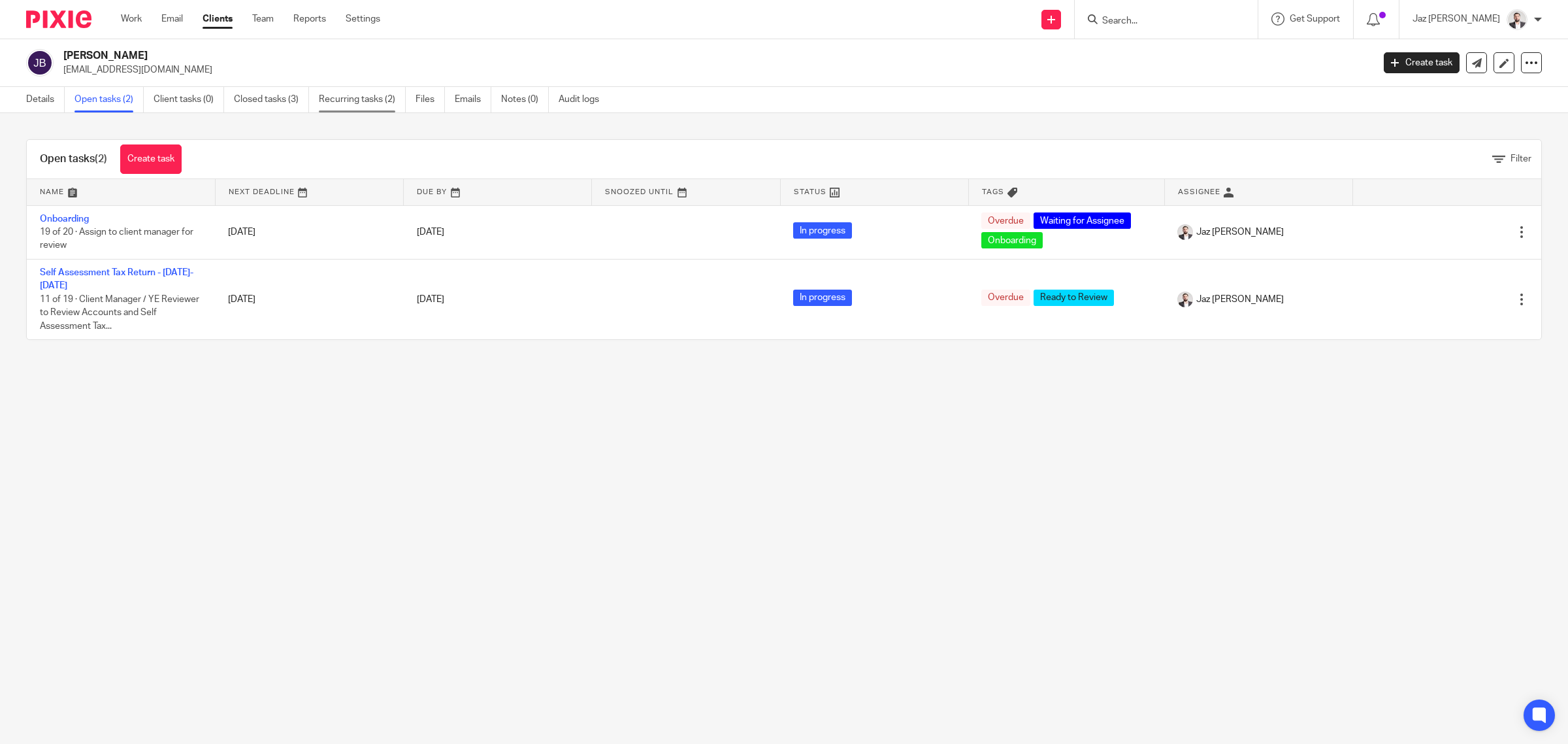
click at [361, 106] on link "Recurring tasks (2)" at bounding box center [363, 100] width 87 height 25
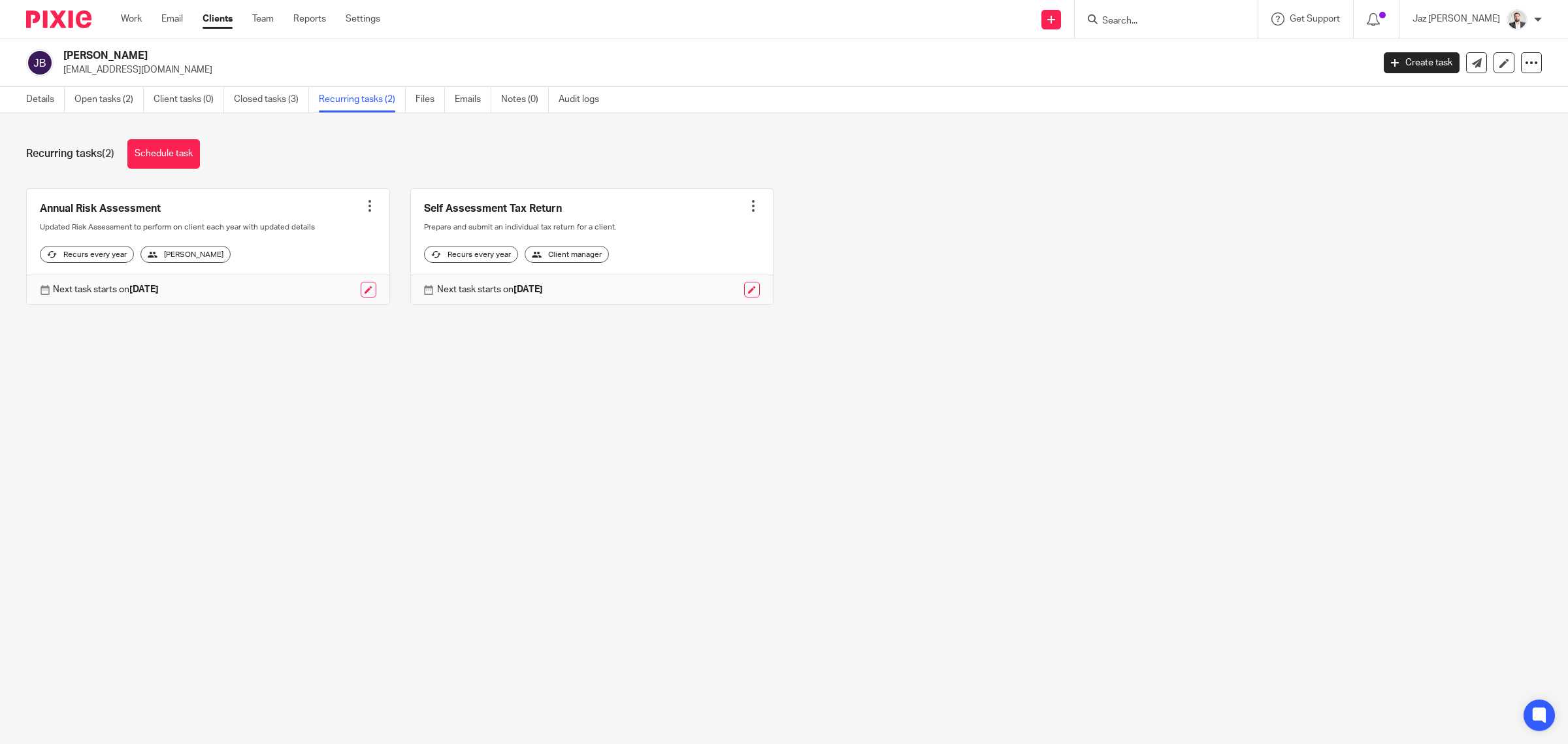
click at [1173, 15] on div at bounding box center [1166, 19] width 183 height 39
click at [1177, 18] on input "Search" at bounding box center [1160, 21] width 118 height 12
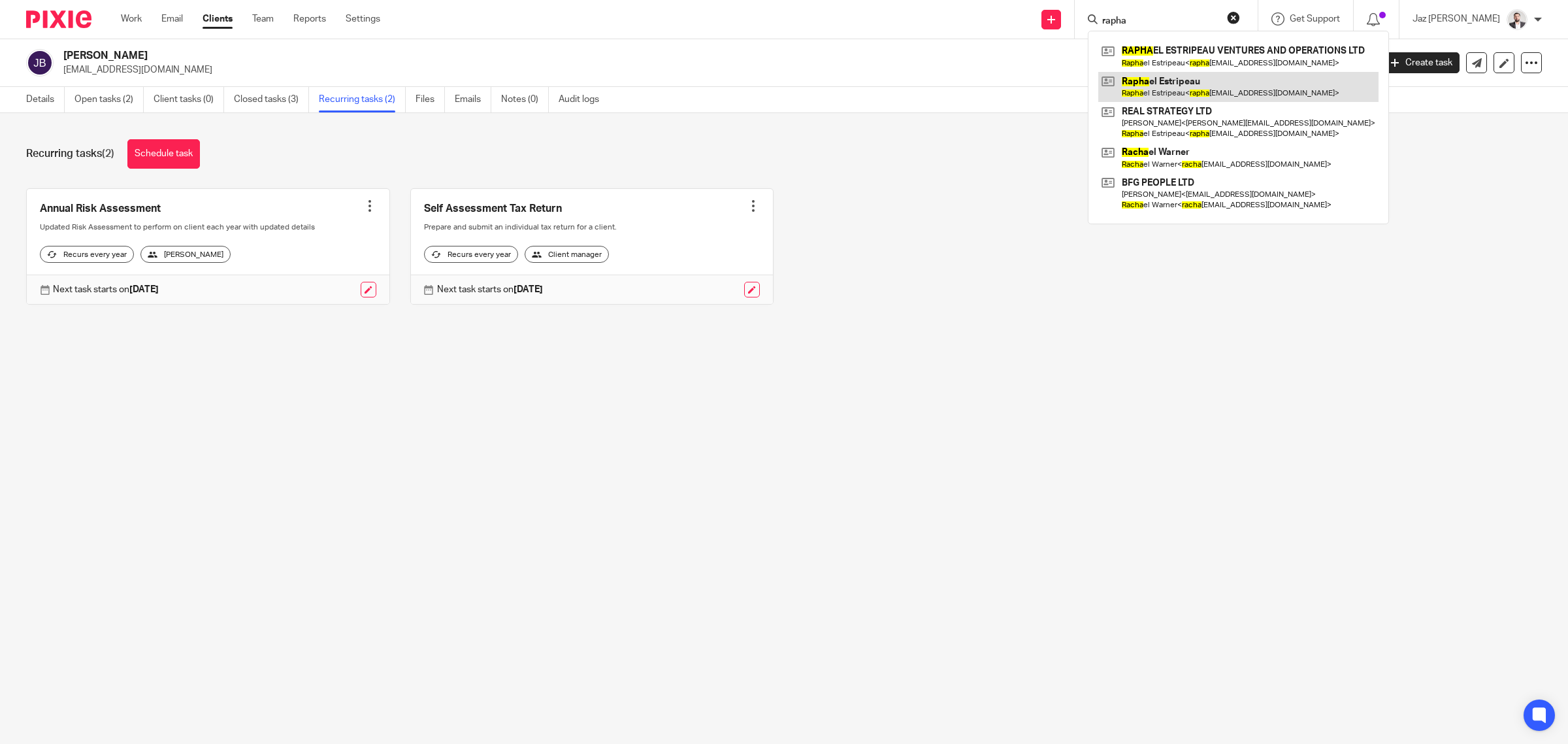
type input "rapha"
click at [1177, 81] on link at bounding box center [1239, 86] width 281 height 30
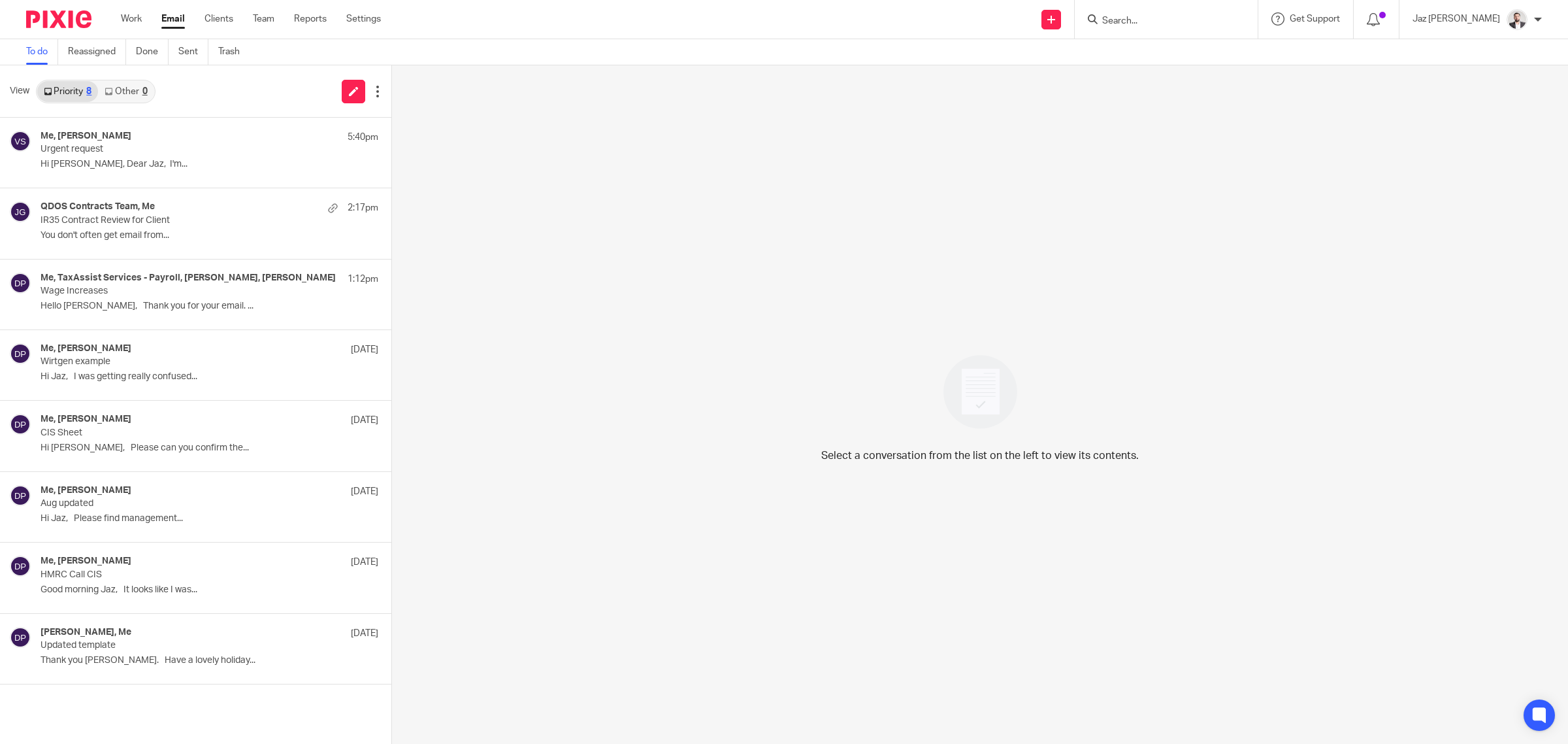
drag, startPoint x: 0, startPoint y: 0, endPoint x: 133, endPoint y: 92, distance: 161.7
click at [133, 92] on link "Other 0" at bounding box center [126, 91] width 55 height 21
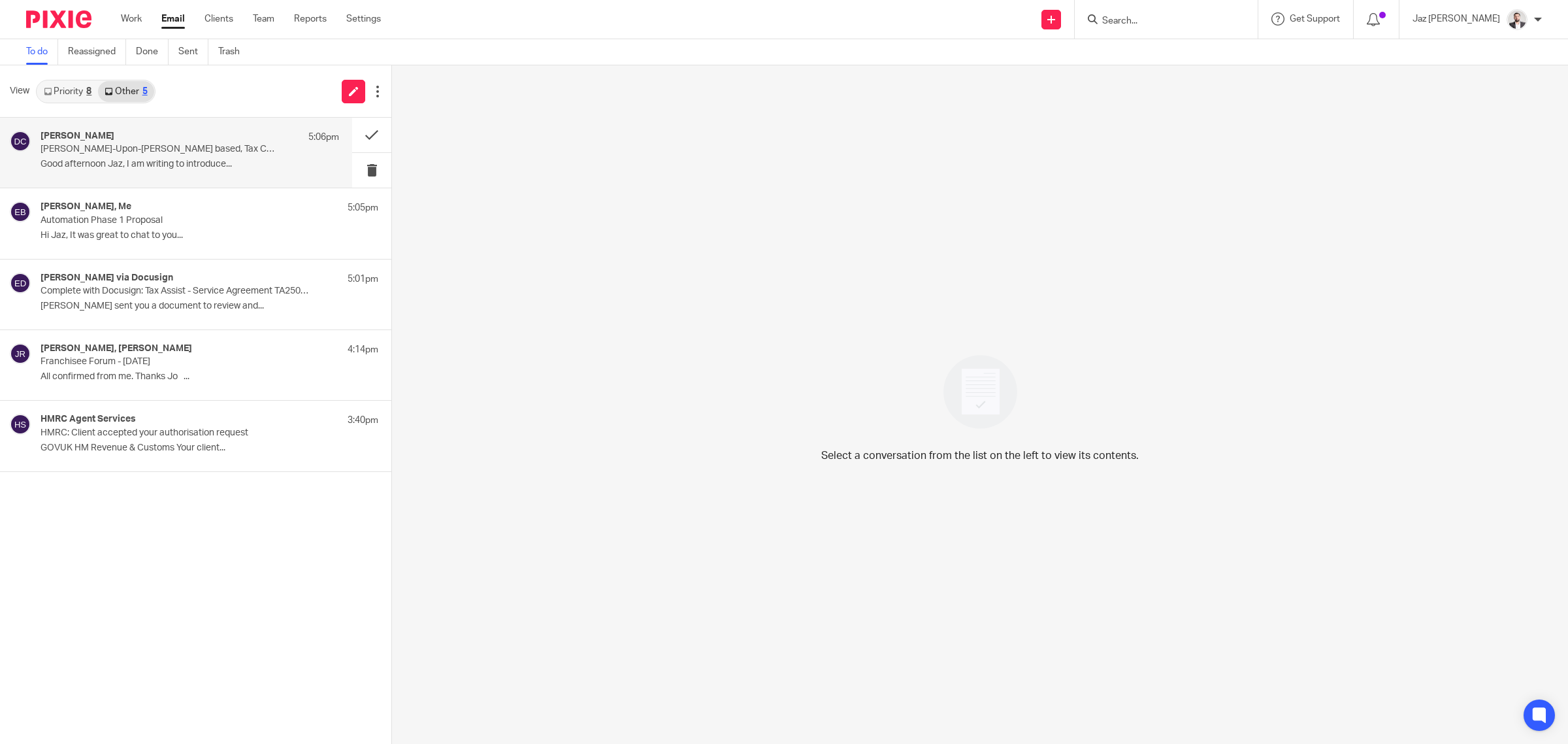
click at [151, 149] on p "[PERSON_NAME]-Upon-[PERSON_NAME] based, Tax Consultant with 2+ Years' Practice …" at bounding box center [160, 150] width 239 height 11
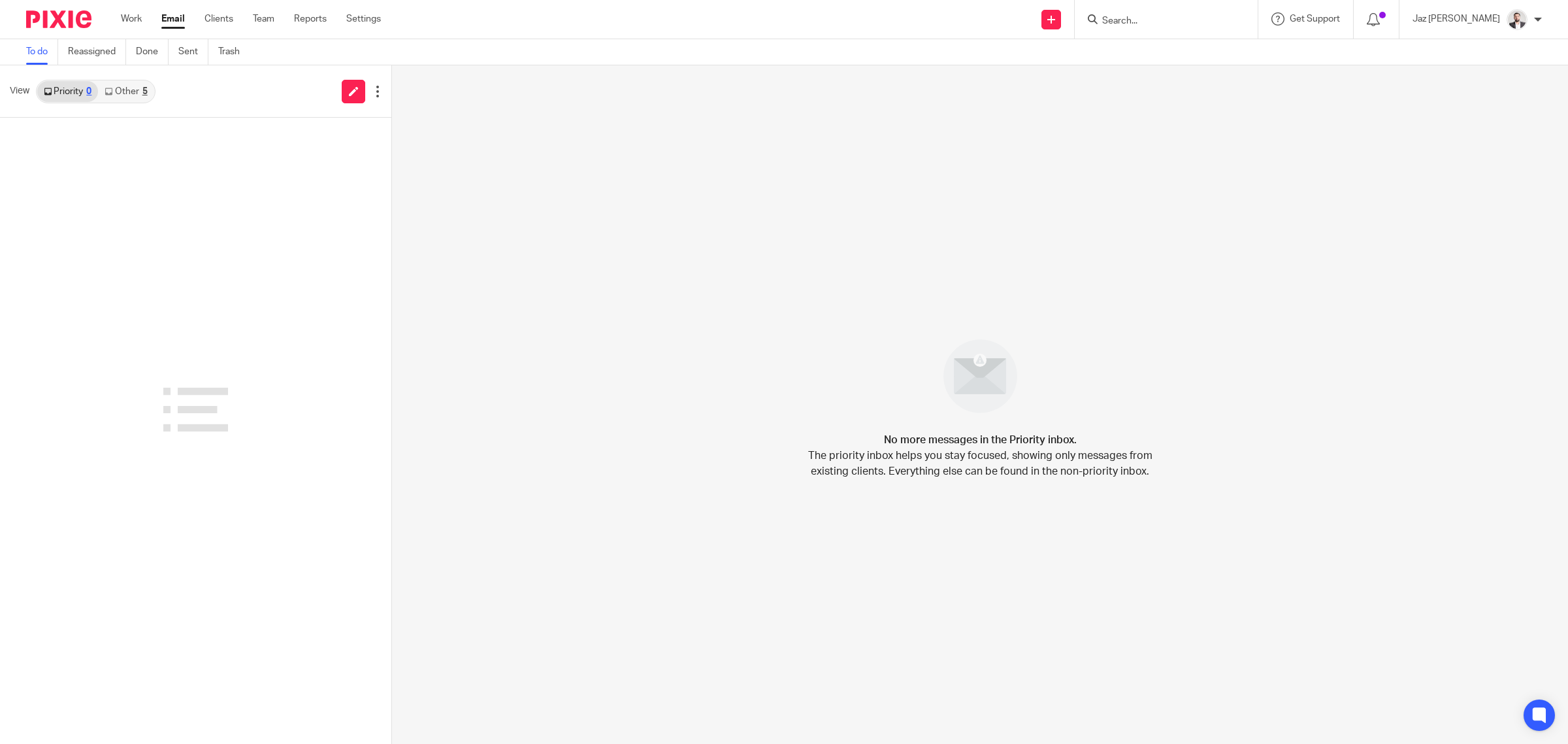
click at [142, 95] on div "5" at bounding box center [145, 91] width 5 height 9
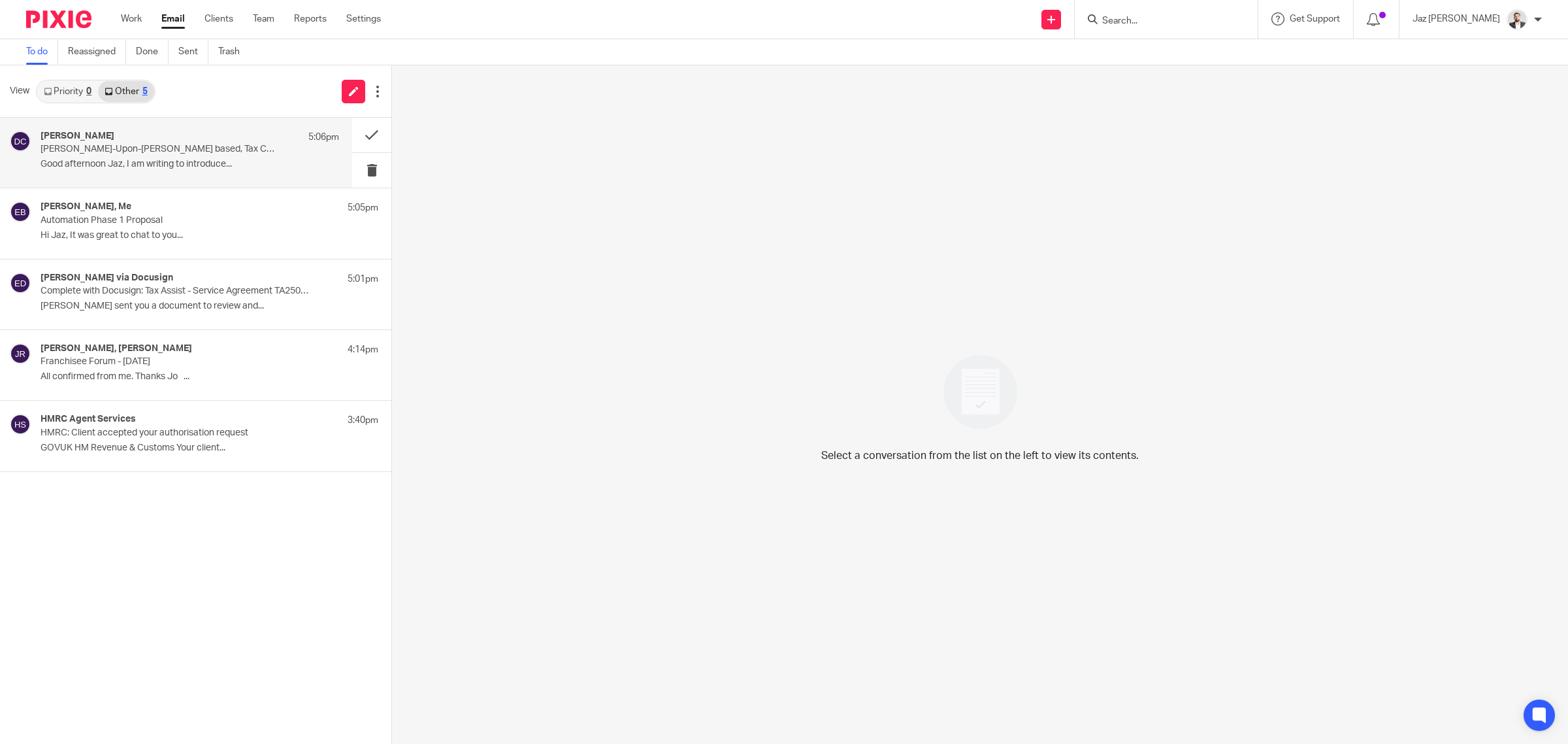
click at [187, 147] on p "Burton-Upon-Trent based, Tax Consultant with 2+ Years' Practice Experience, see…" at bounding box center [160, 150] width 239 height 11
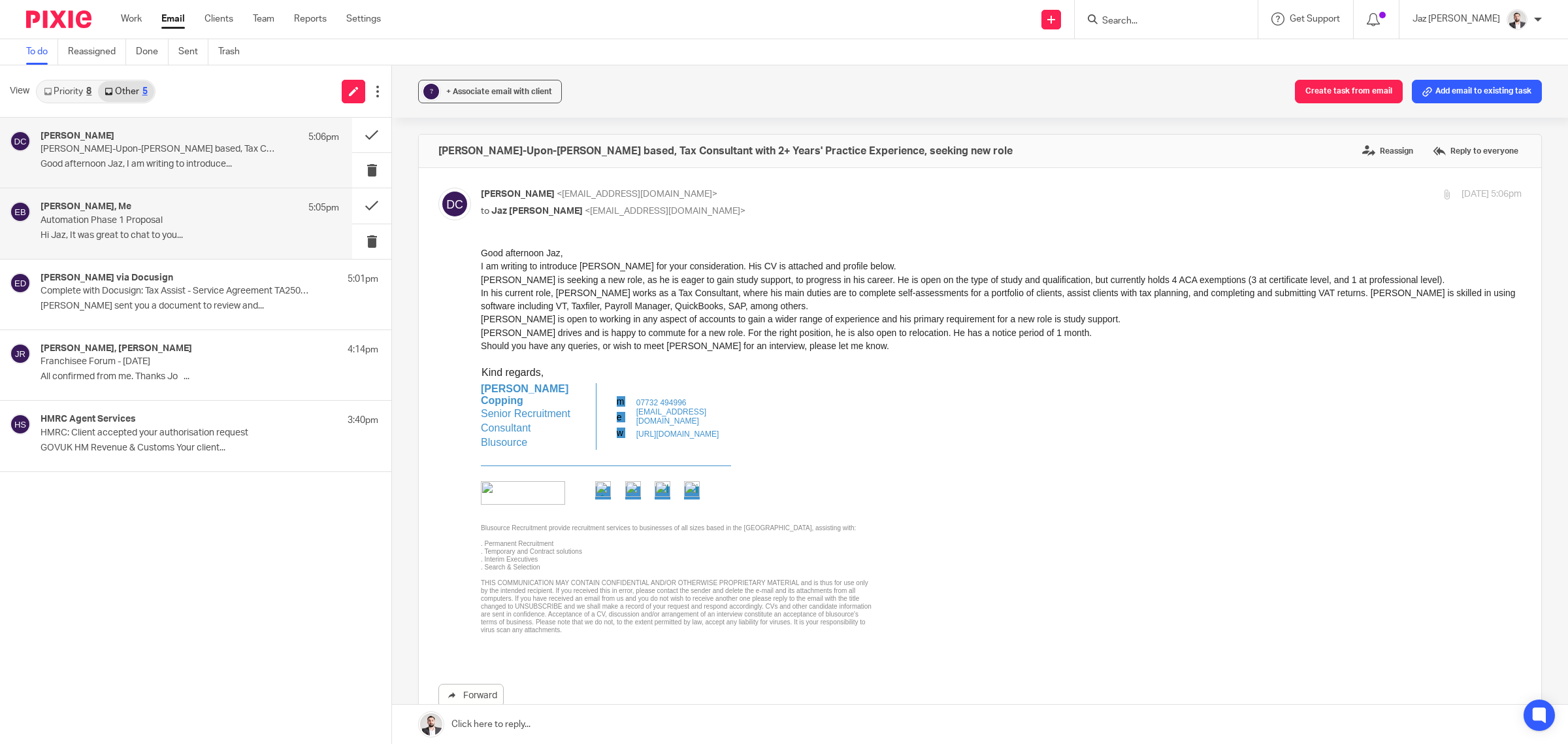
click at [188, 227] on div "Ed Brown, Me 5:05pm Automation Phase 1 Proposal Hi Jaz, It was great to chat to…" at bounding box center [190, 223] width 299 height 44
click at [185, 288] on p "Complete with Docusign: Tax Assist - Service Agreement TA25001.pdf" at bounding box center [160, 291] width 239 height 11
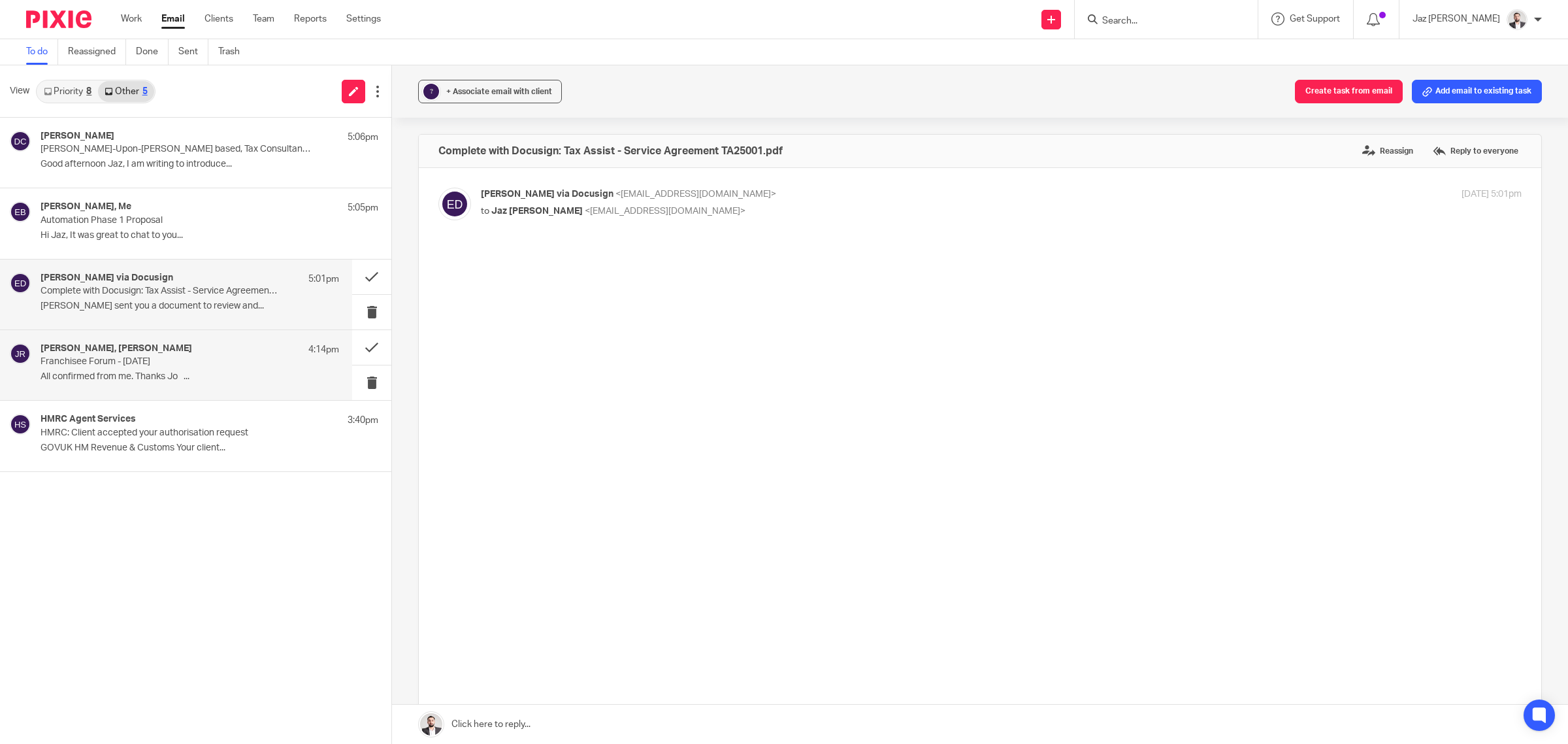
click at [174, 374] on p "All confirmed from me. Thanks Jo ..." at bounding box center [190, 377] width 299 height 11
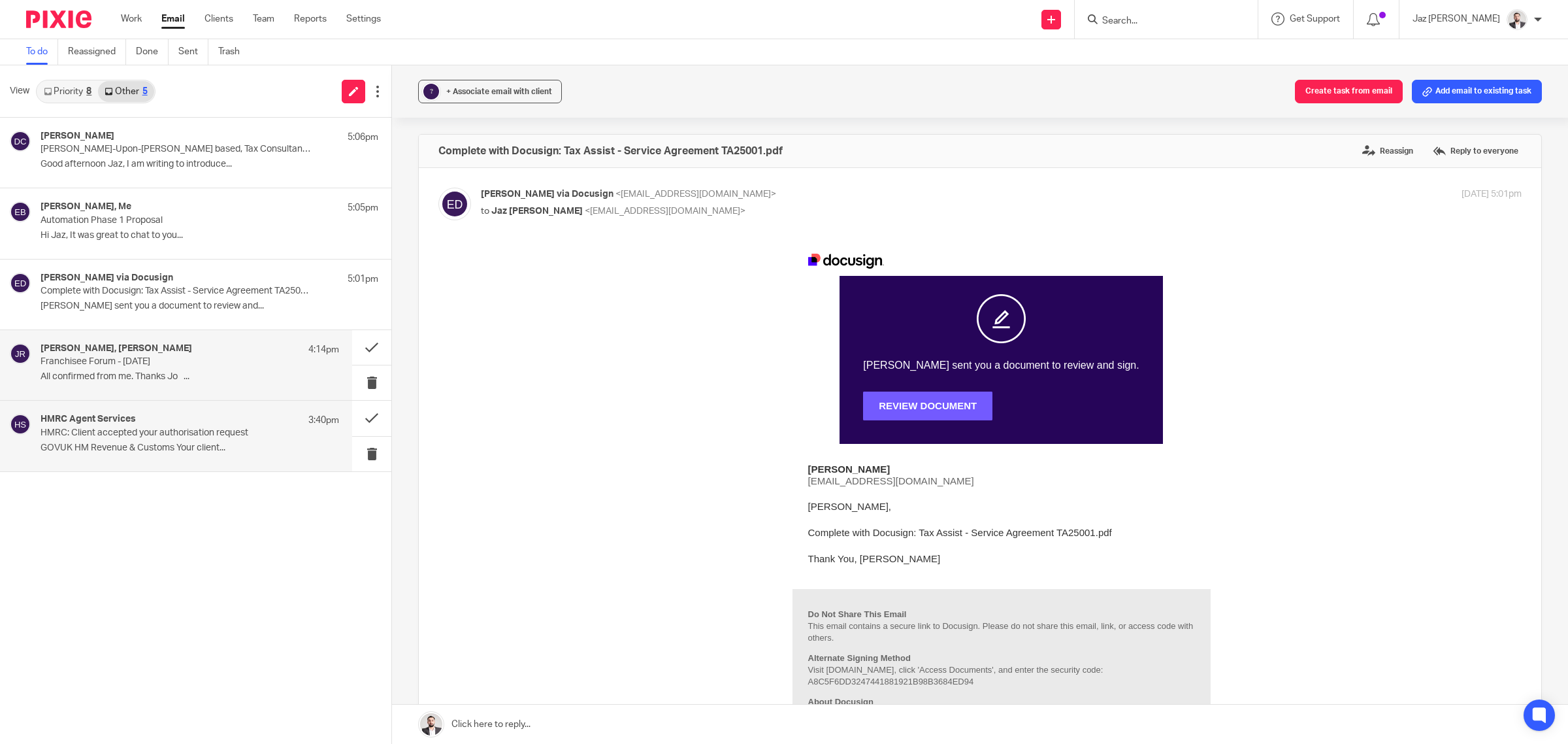
click at [157, 423] on div "HMRC Agent Services 3:40pm" at bounding box center [190, 420] width 299 height 13
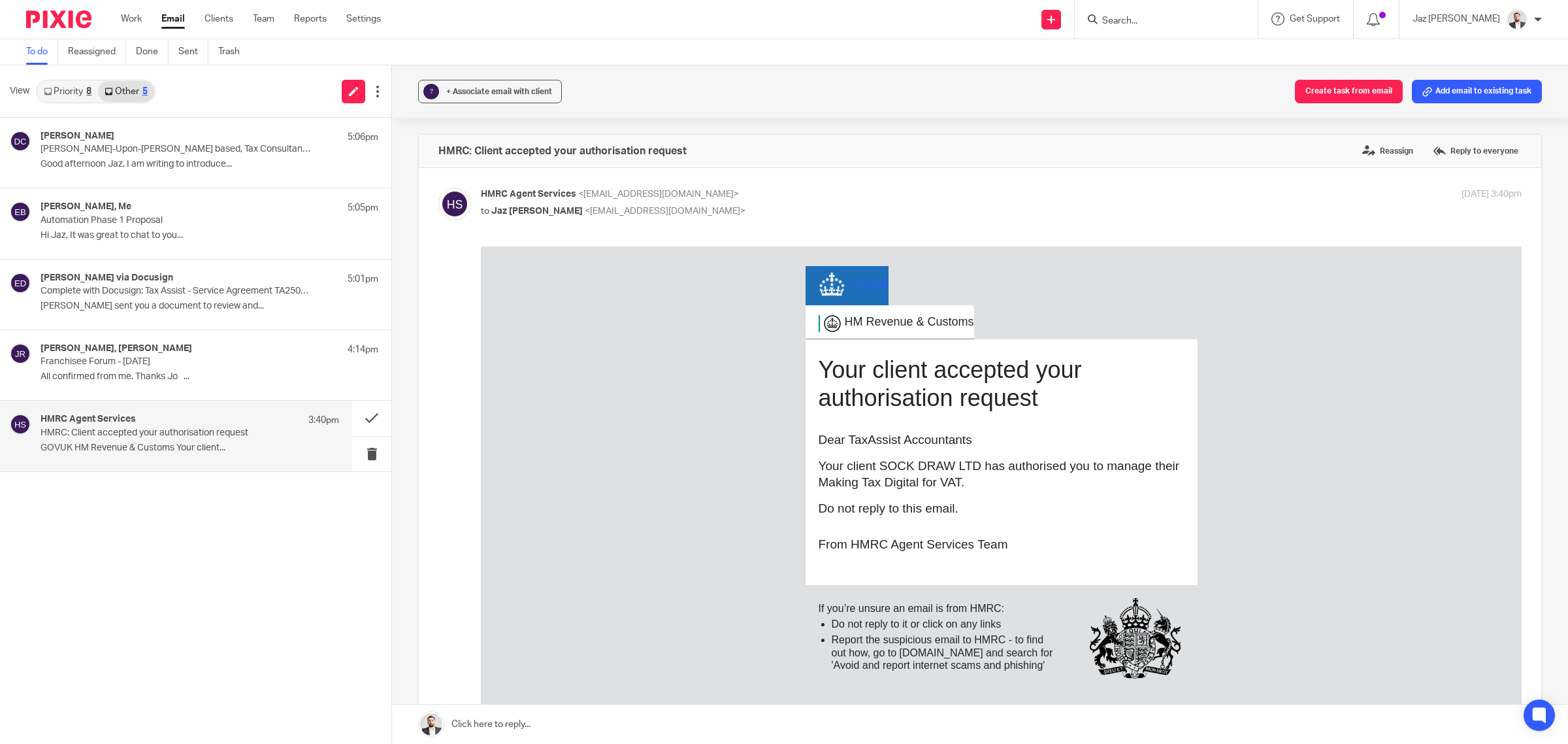
click at [64, 82] on link "Priority 8" at bounding box center [67, 91] width 61 height 21
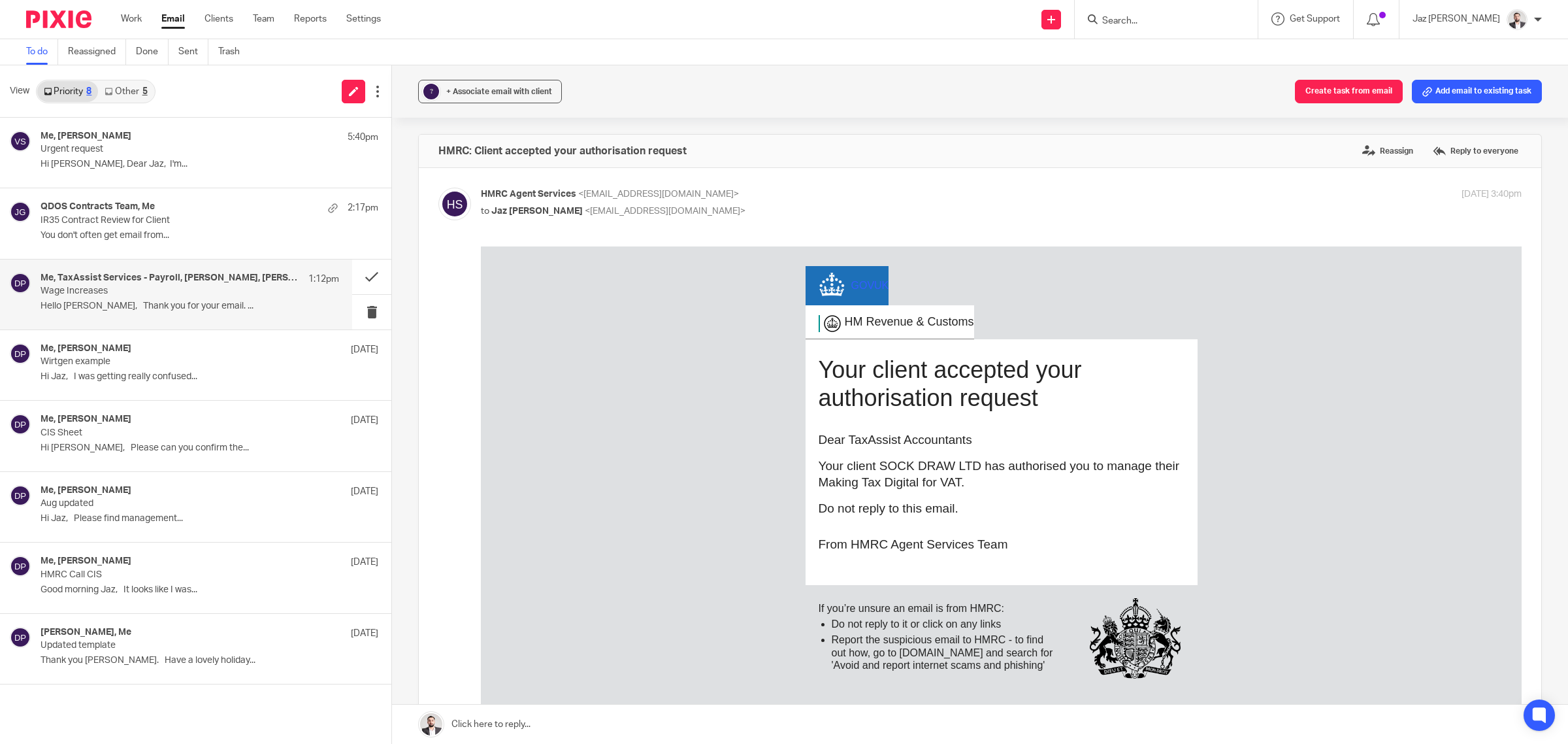
click at [145, 302] on p "Hello Jaz, Thank you for your email. ..." at bounding box center [190, 306] width 299 height 11
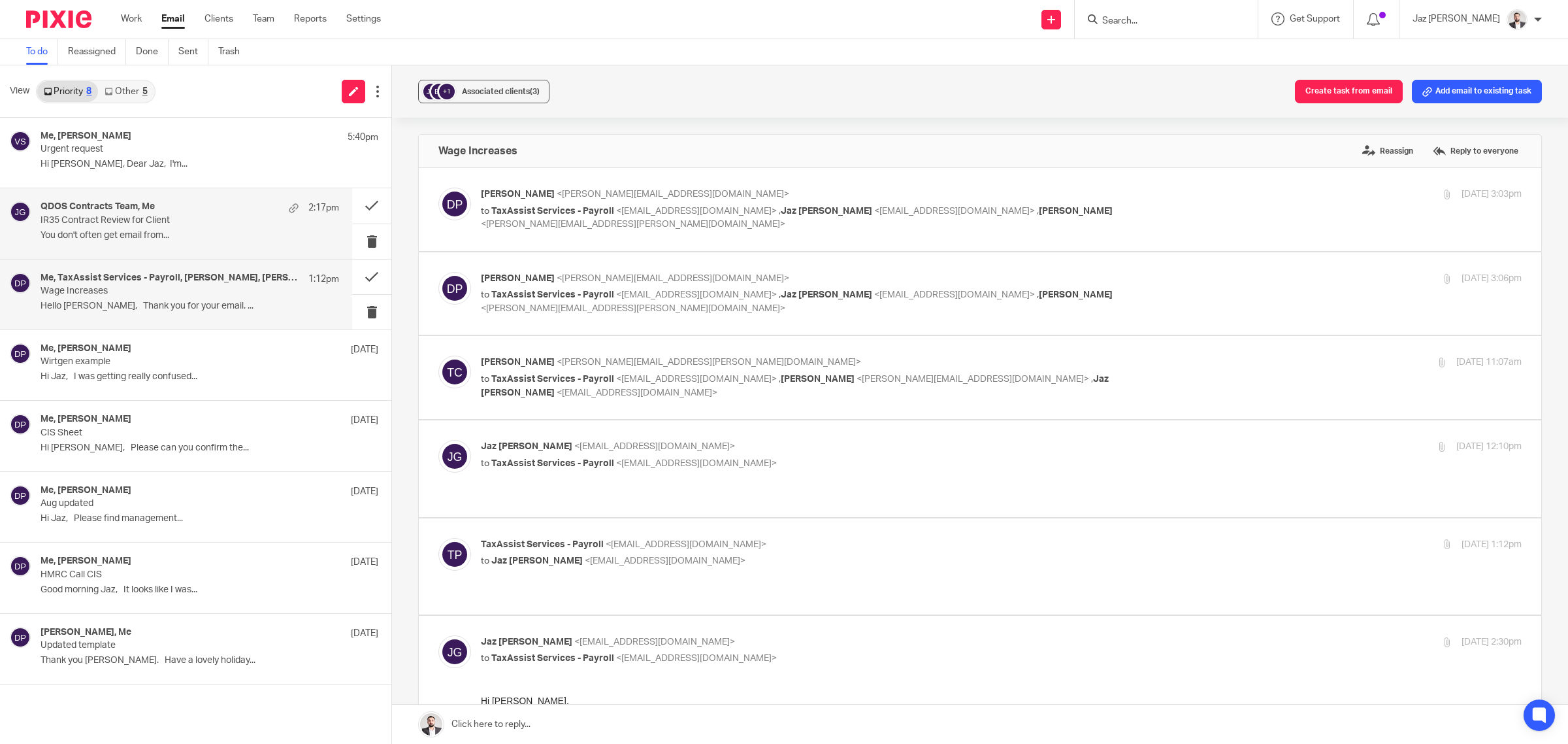
click at [131, 230] on p "You don't often get email from..." at bounding box center [190, 236] width 299 height 11
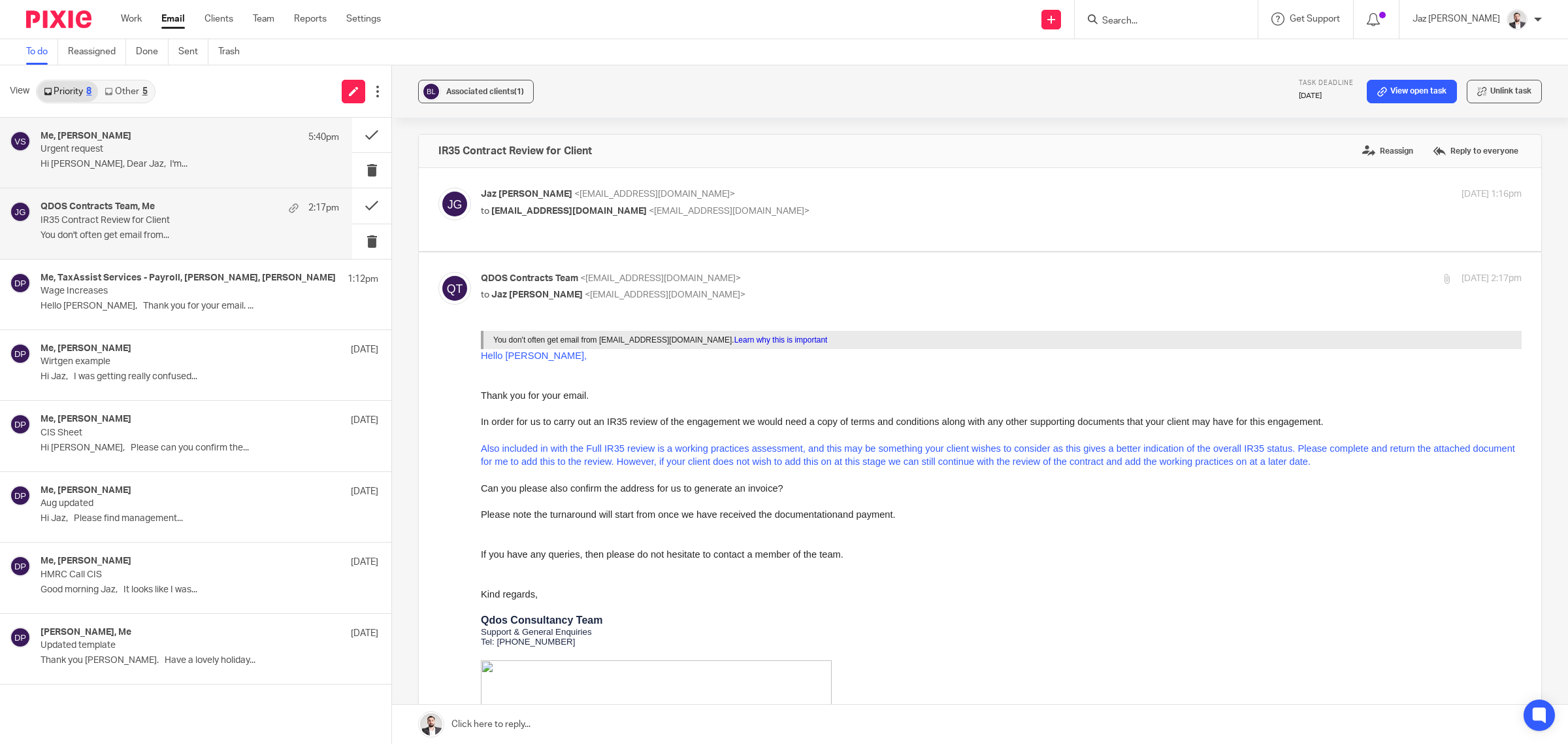
click at [133, 147] on p "Urgent request" at bounding box center [160, 150] width 239 height 11
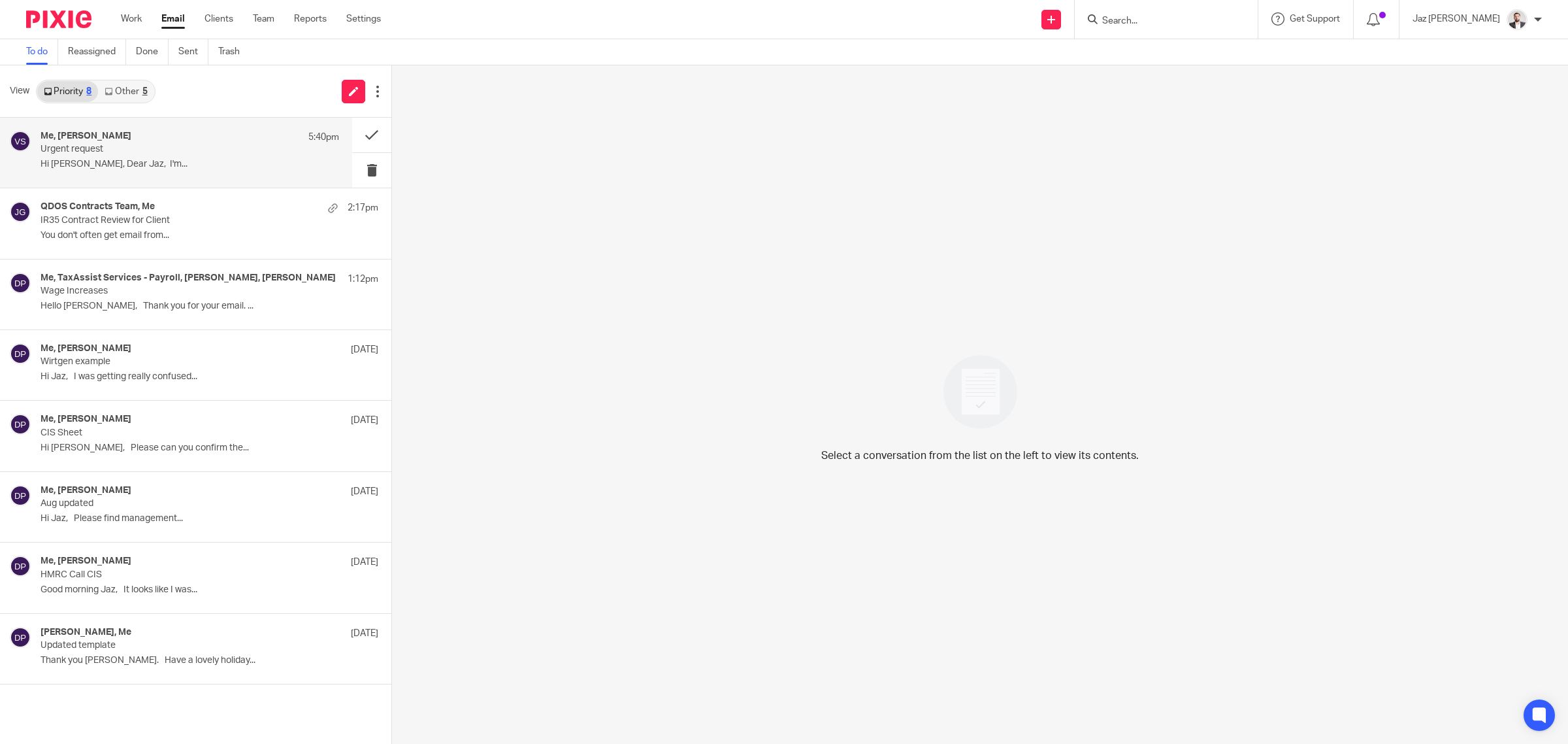
click at [90, 161] on p "Hi Jaz, Dear Jaz, I'm..." at bounding box center [190, 164] width 299 height 11
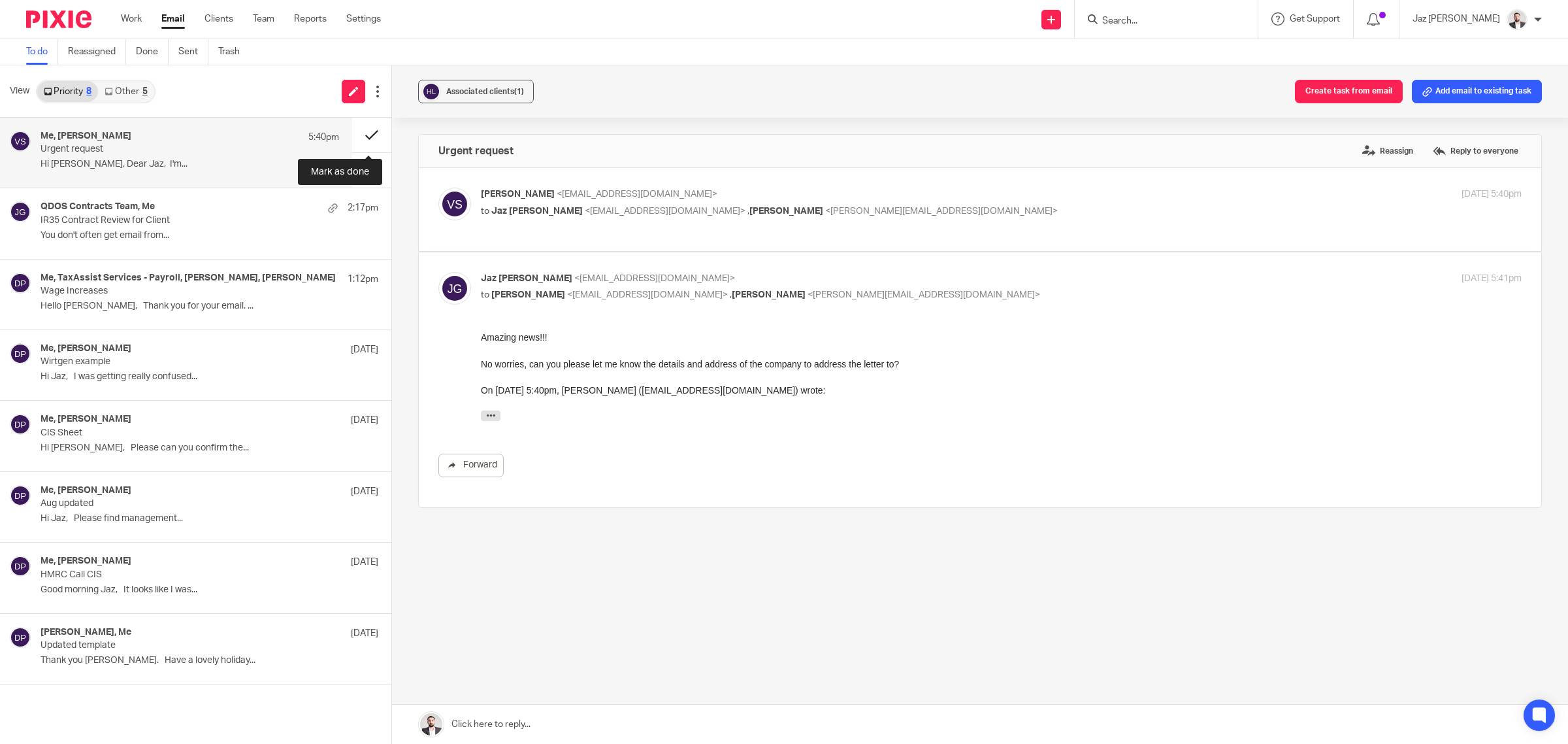
click at [373, 135] on button at bounding box center [372, 135] width 39 height 34
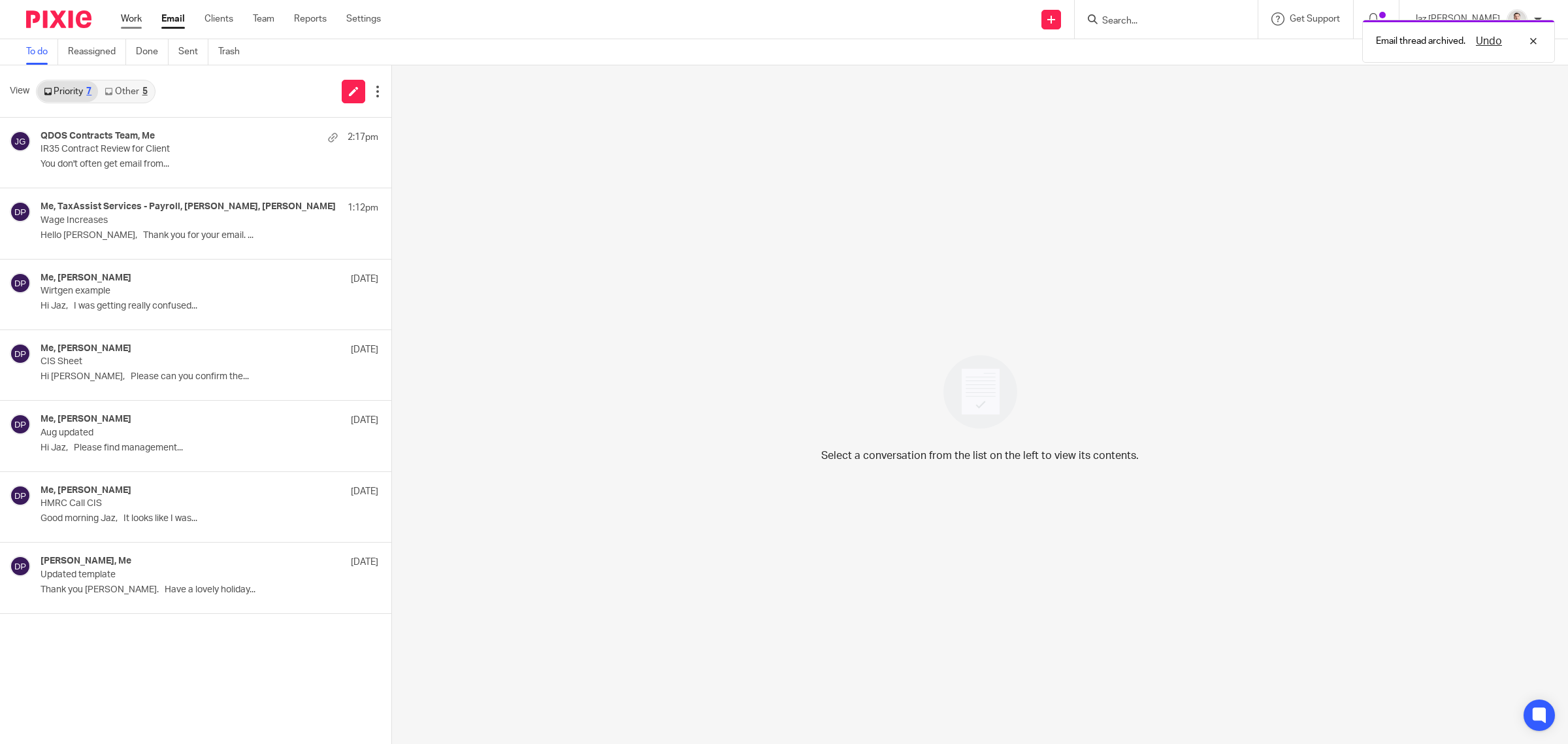
click at [138, 14] on link "Work" at bounding box center [131, 19] width 21 height 13
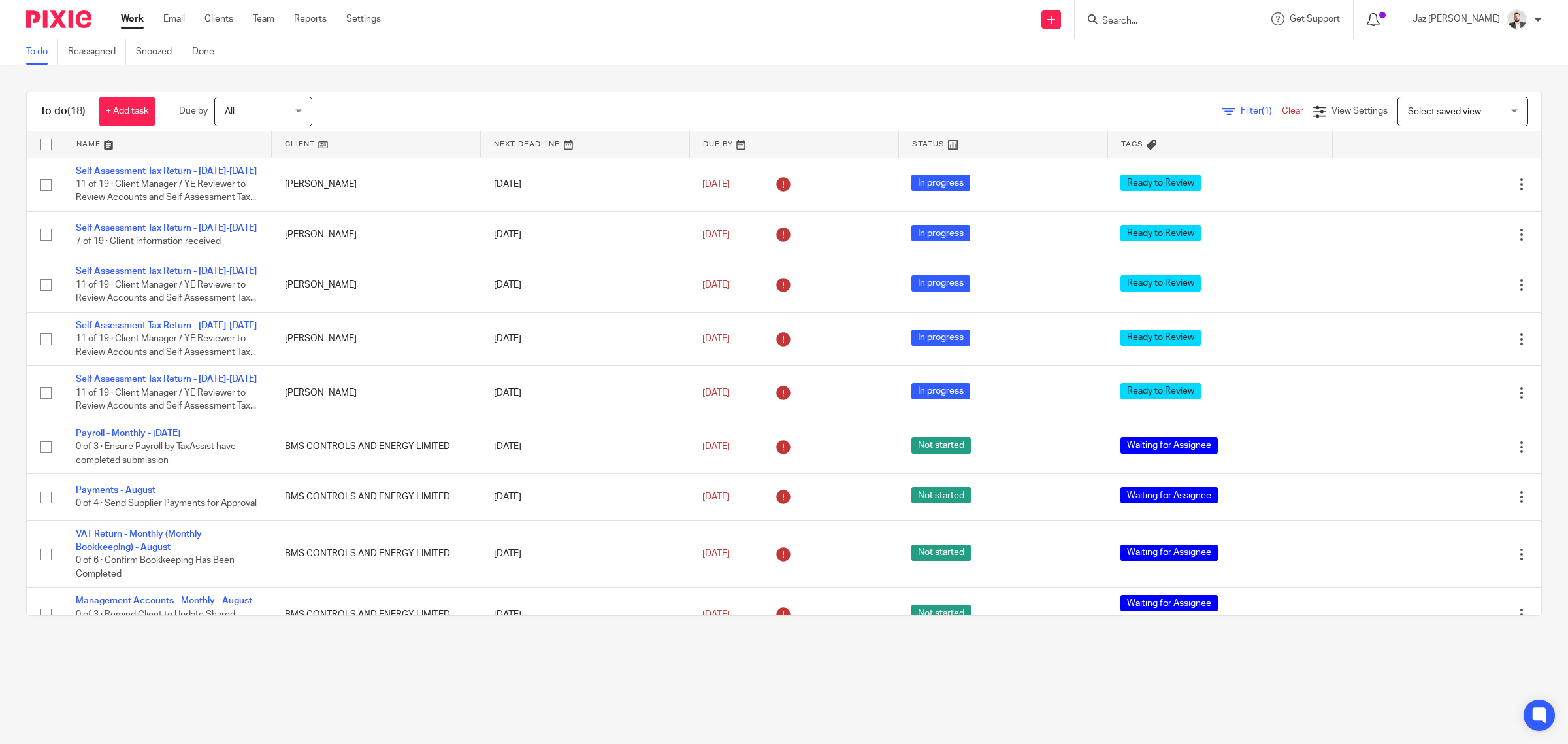
click at [1380, 23] on icon at bounding box center [1373, 20] width 13 height 13
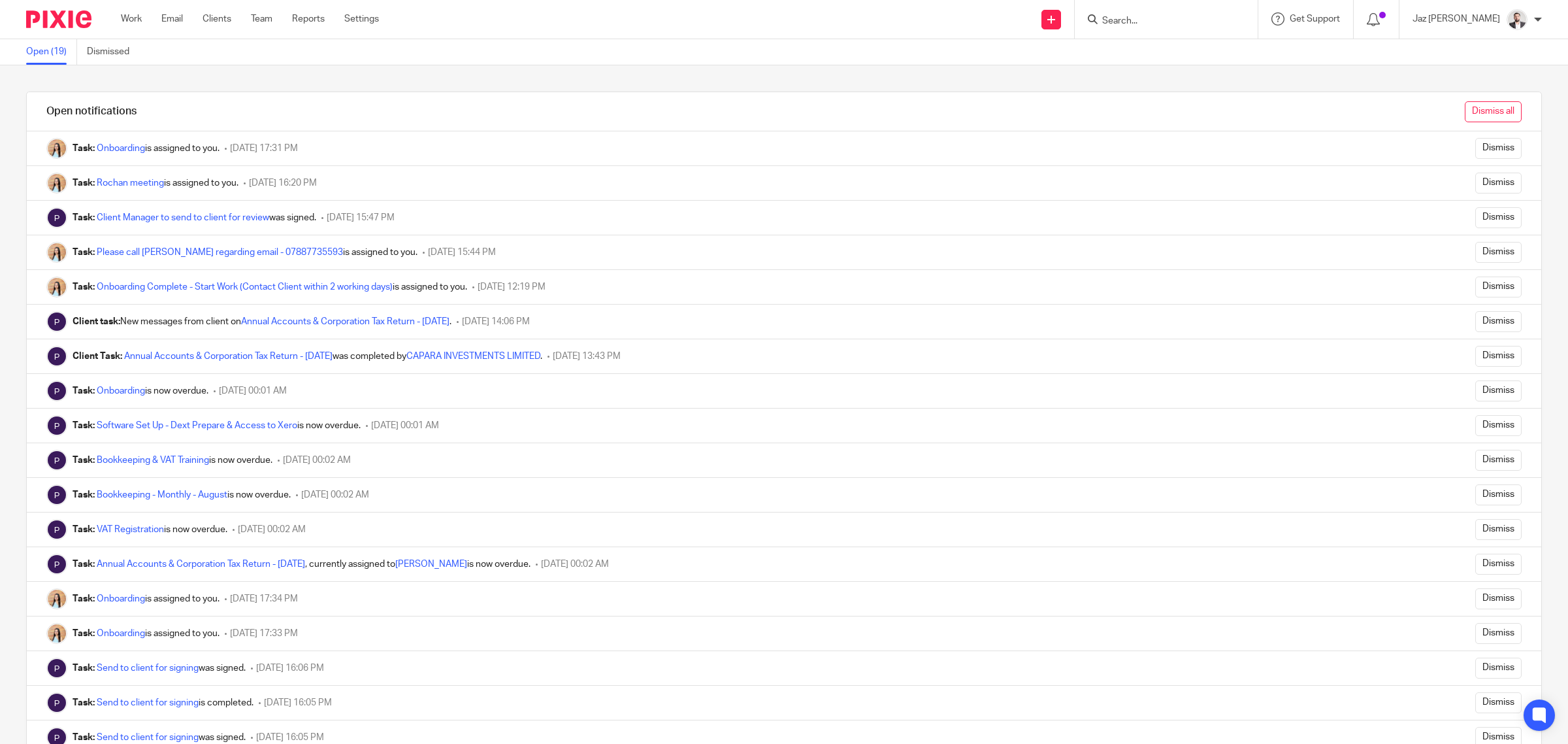
click at [1482, 109] on input "Dismiss all" at bounding box center [1493, 112] width 57 height 21
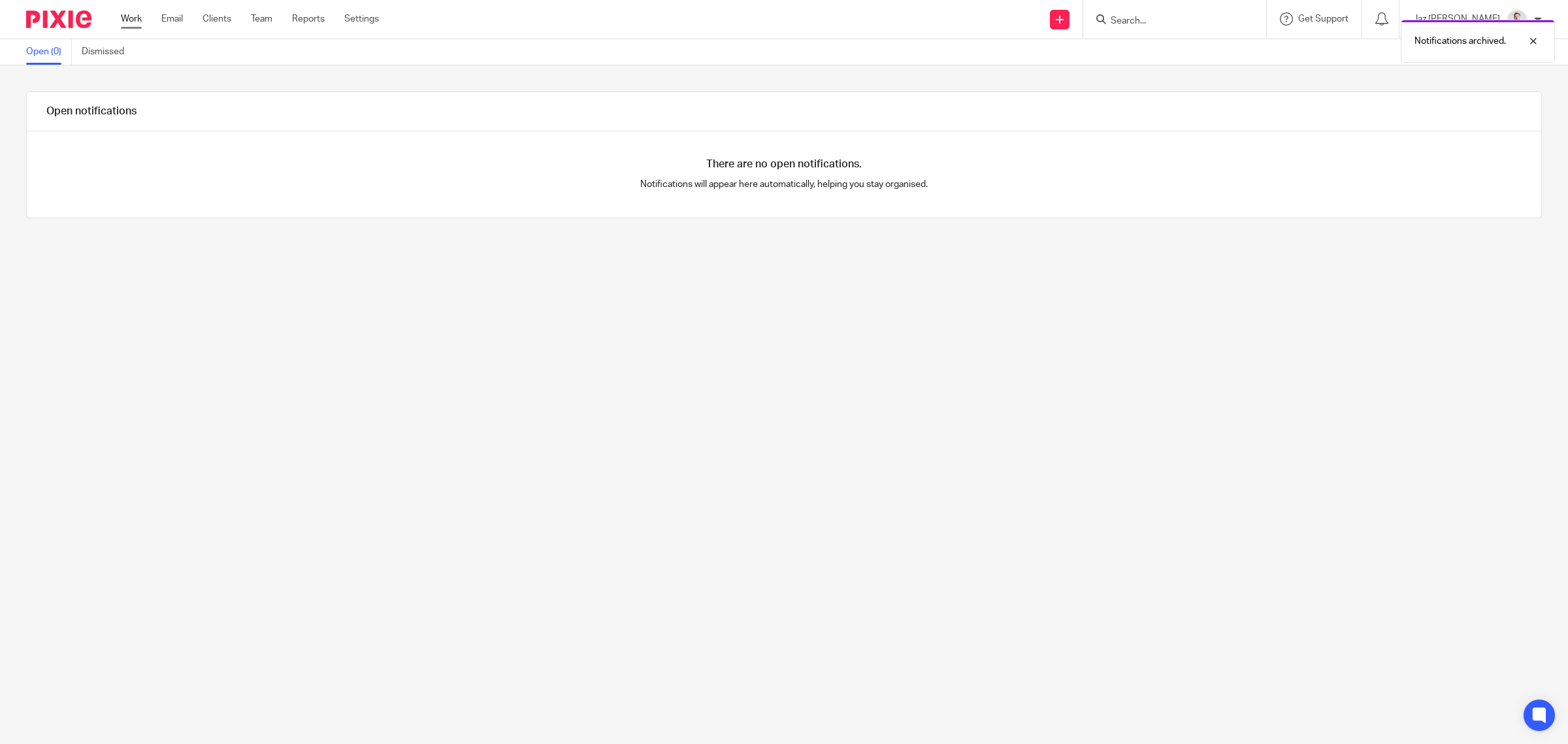
click at [138, 16] on link "Work" at bounding box center [131, 19] width 21 height 13
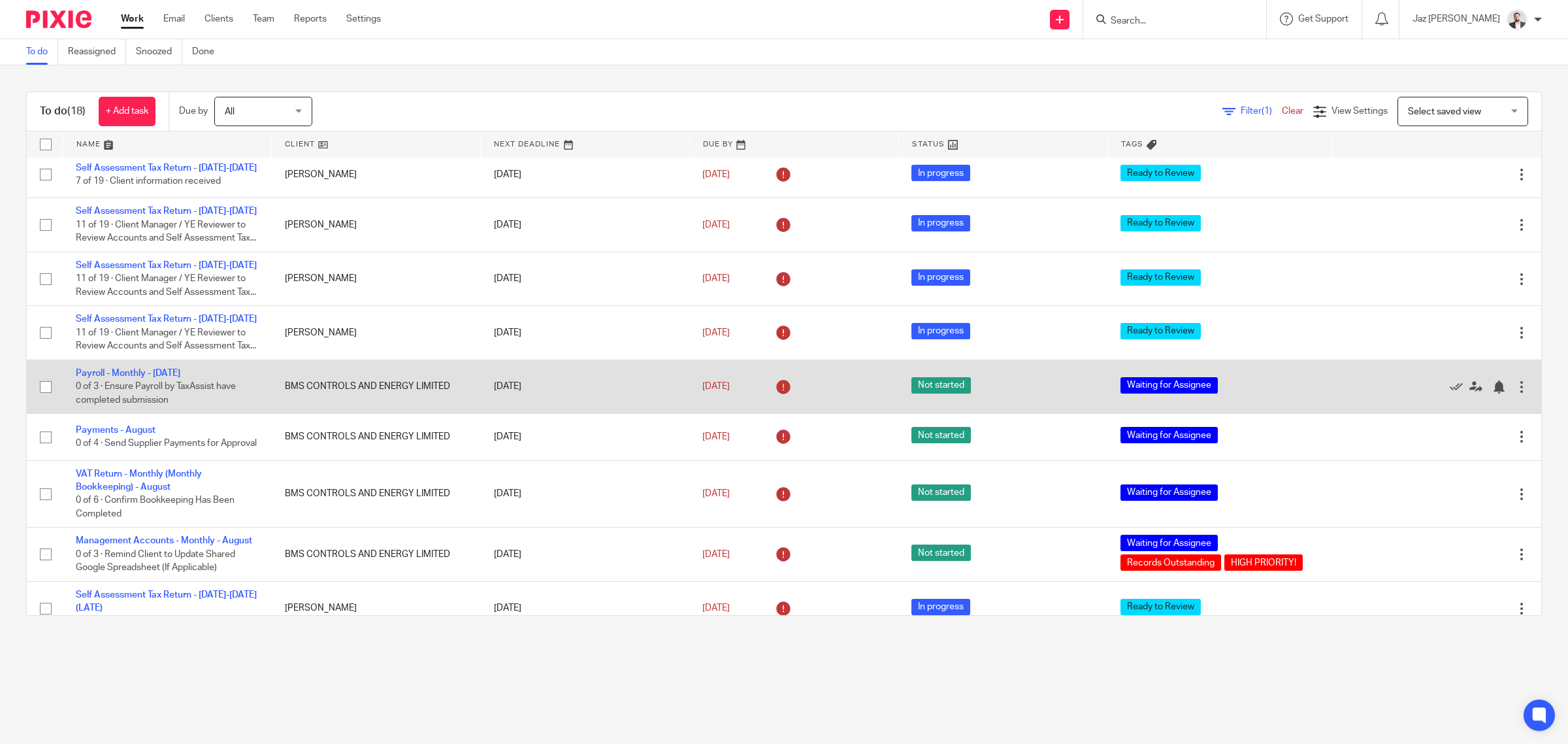
scroll to position [164, 0]
